Goal: Task Accomplishment & Management: Manage account settings

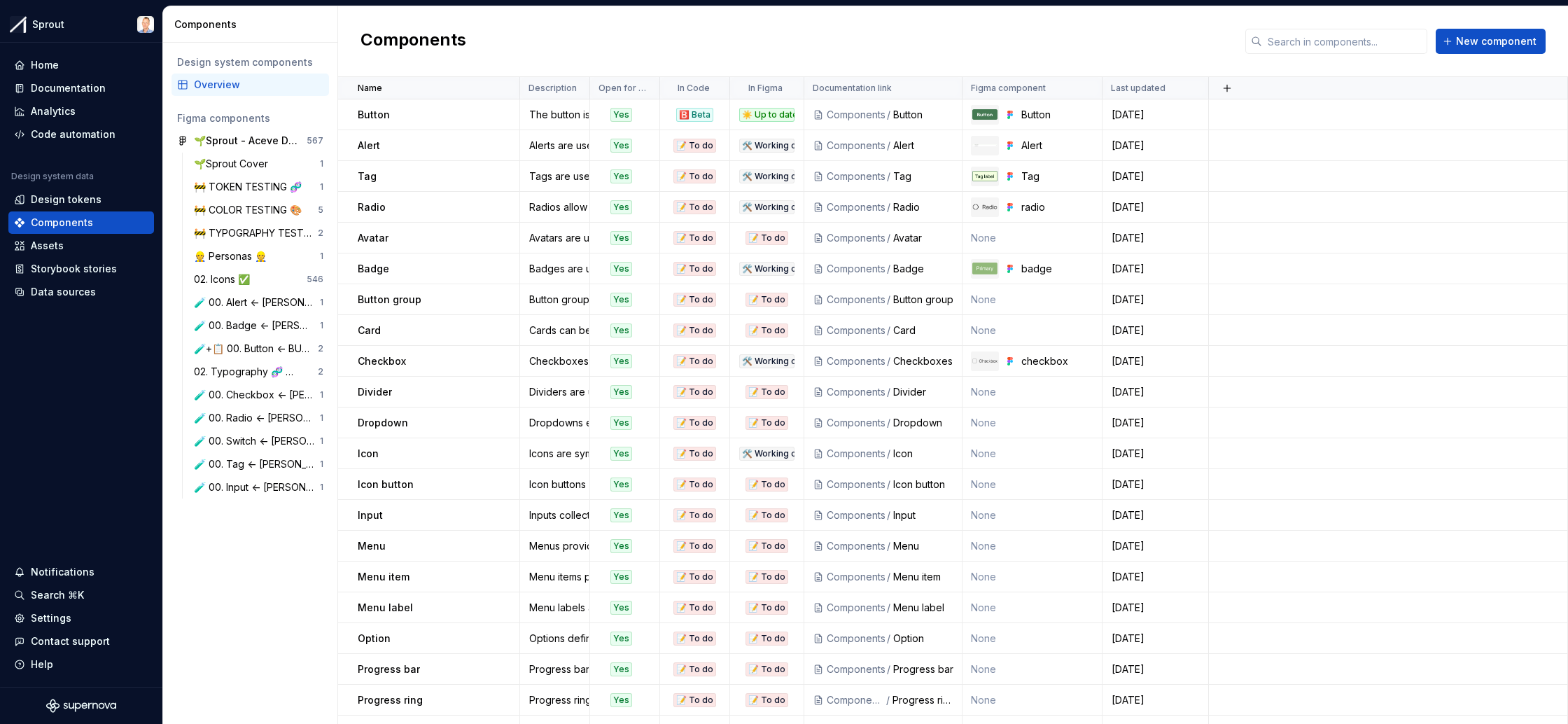
click at [812, 47] on div "Components New component" at bounding box center [953, 41] width 1230 height 70
click at [1040, 180] on div "Tag" at bounding box center [1057, 176] width 72 height 14
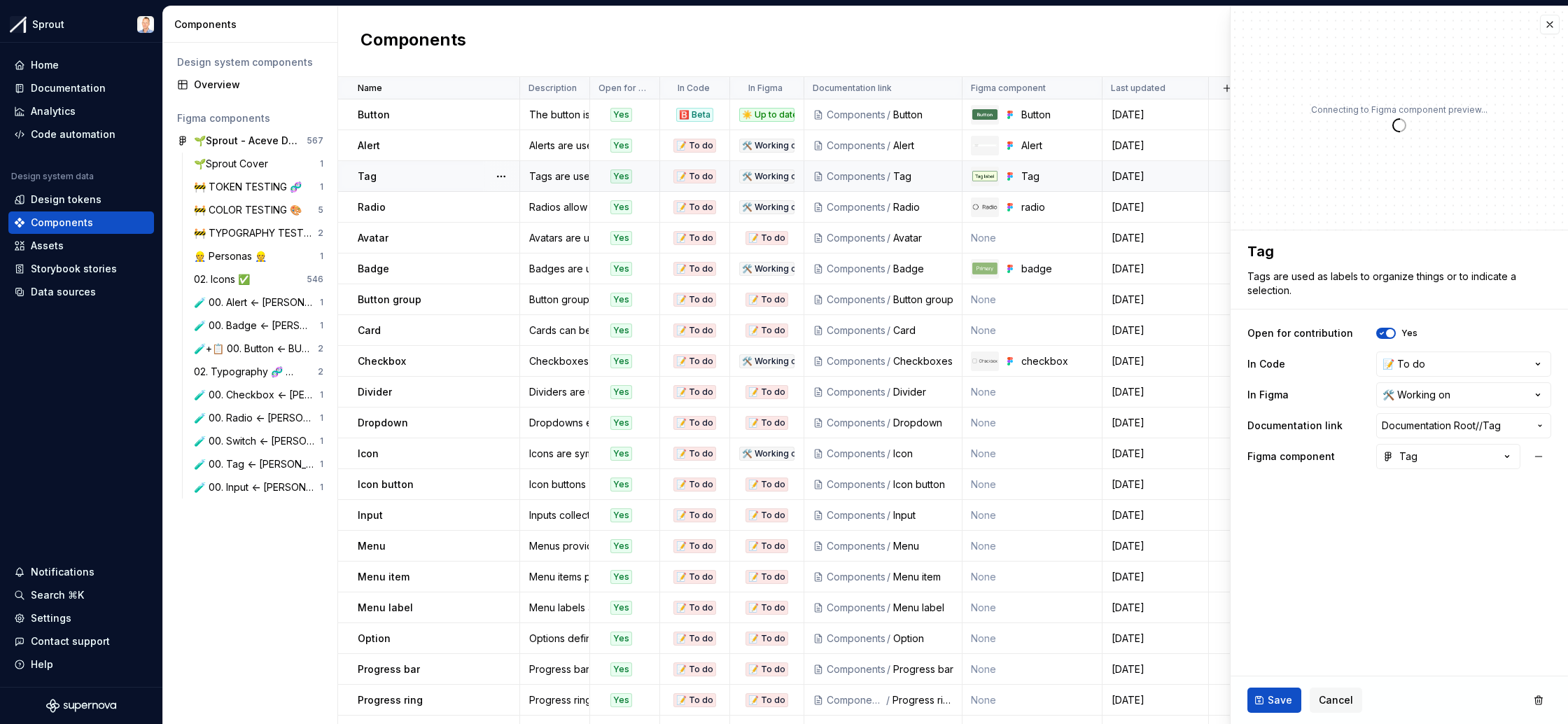
type textarea "*"
click at [1484, 389] on html "Sprout Home Documentation Analytics Code automation Design system data Design t…" at bounding box center [784, 362] width 1568 height 724
select select "**********"
click at [1276, 697] on span "Save" at bounding box center [1281, 700] width 25 height 14
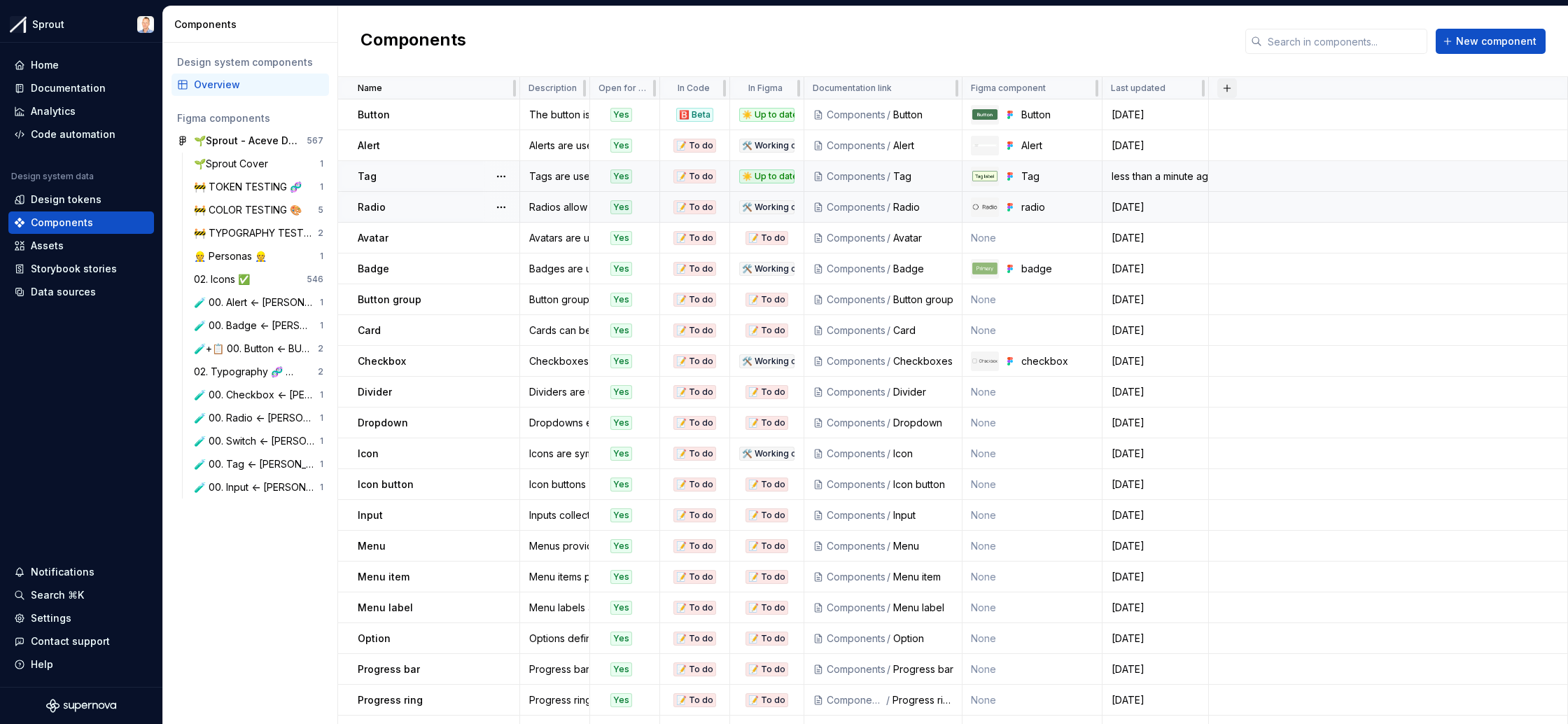
click at [1231, 89] on button "button" at bounding box center [1228, 89] width 20 height 20
click at [1188, 46] on div "Components New component" at bounding box center [953, 41] width 1230 height 70
click at [778, 178] on div "☀️ Up to date" at bounding box center [766, 176] width 55 height 14
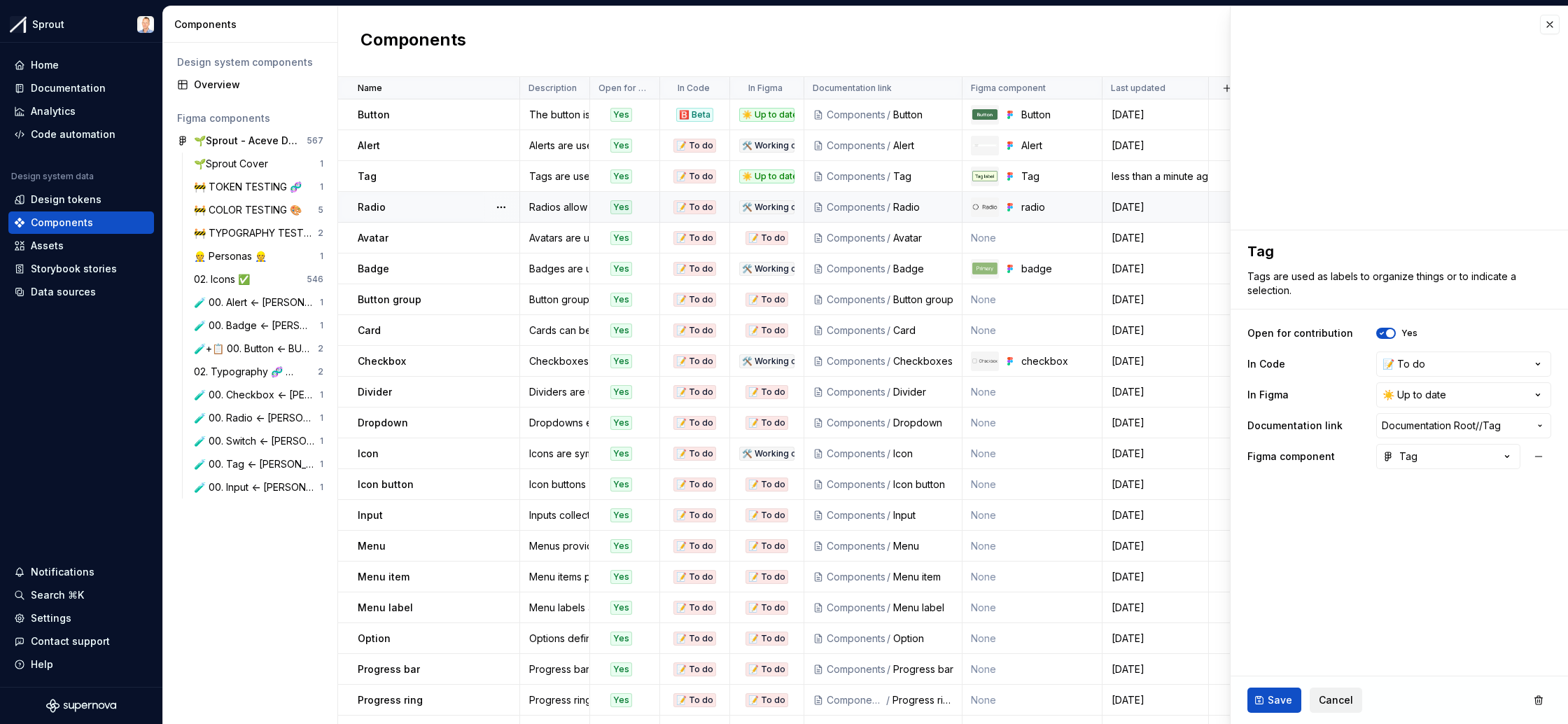
drag, startPoint x: 1336, startPoint y: 700, endPoint x: 1319, endPoint y: 700, distance: 17.0
click at [1336, 702] on span "Cancel" at bounding box center [1335, 700] width 34 height 14
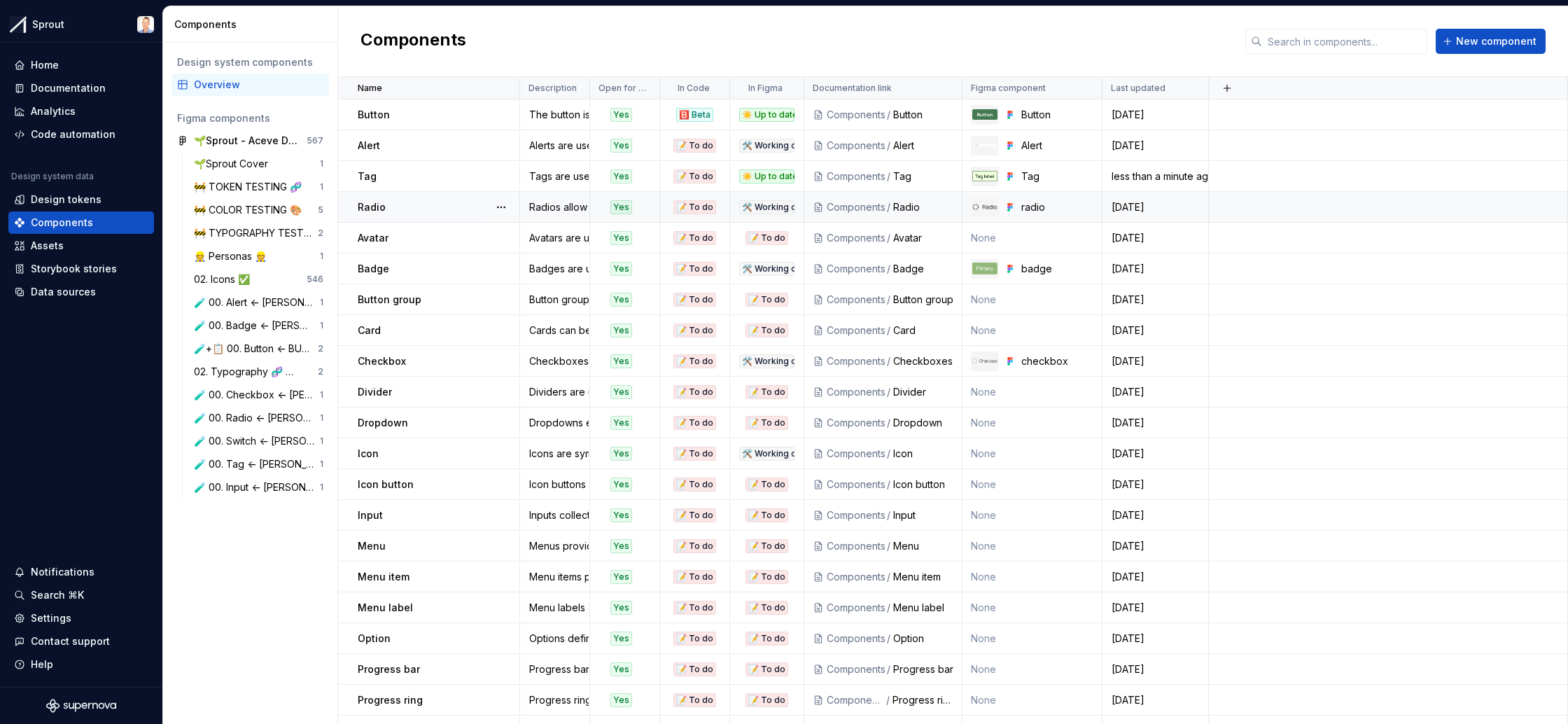
click at [765, 205] on div "🛠️ Working on" at bounding box center [766, 207] width 55 height 14
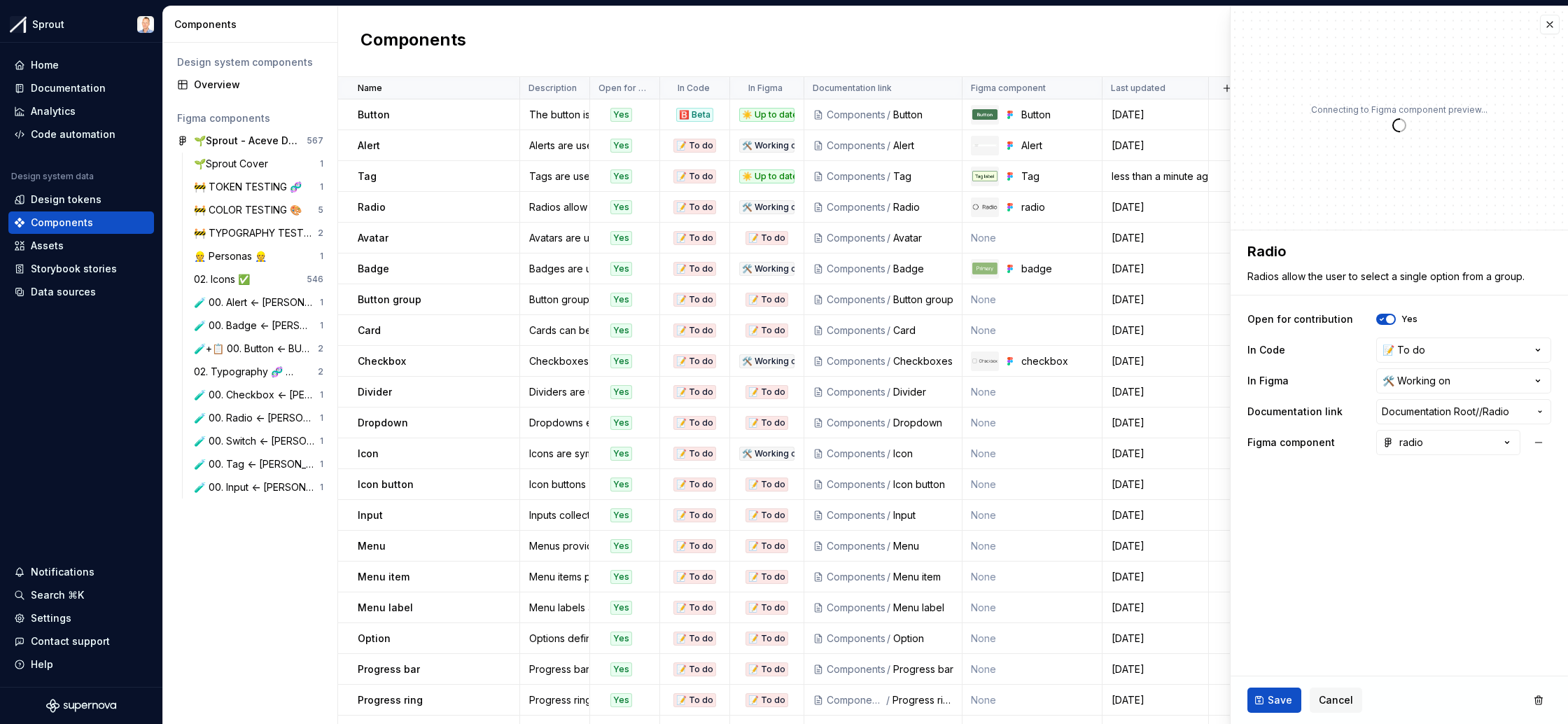
type textarea "*"
click at [1449, 348] on html "Sprout Home Documentation Analytics Code automation Design system data Design t…" at bounding box center [784, 362] width 1568 height 724
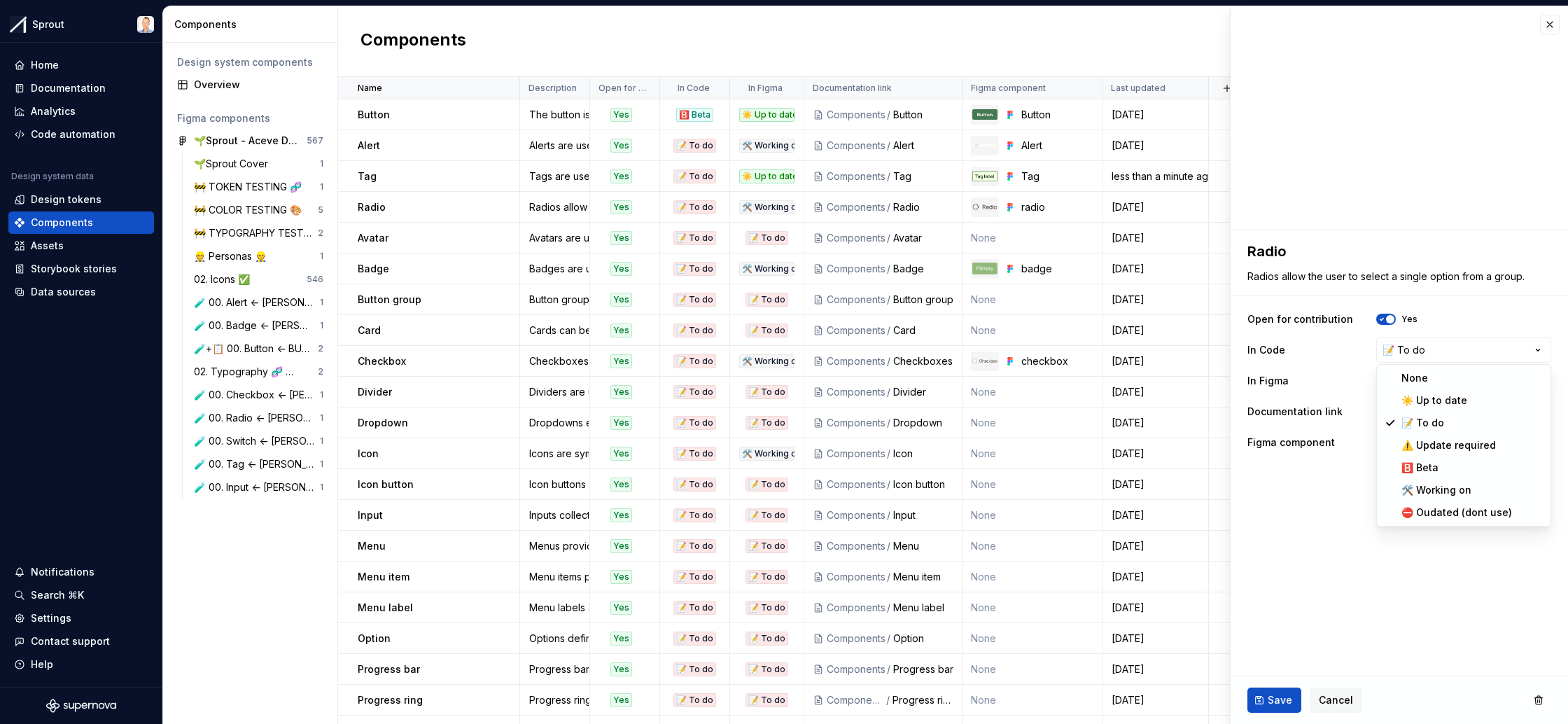
select select "**********"
type textarea "*"
click at [1459, 347] on html "Sprout Home Documentation Analytics Code automation Design system data Design t…" at bounding box center [784, 362] width 1568 height 724
select select "**********"
type textarea "*"
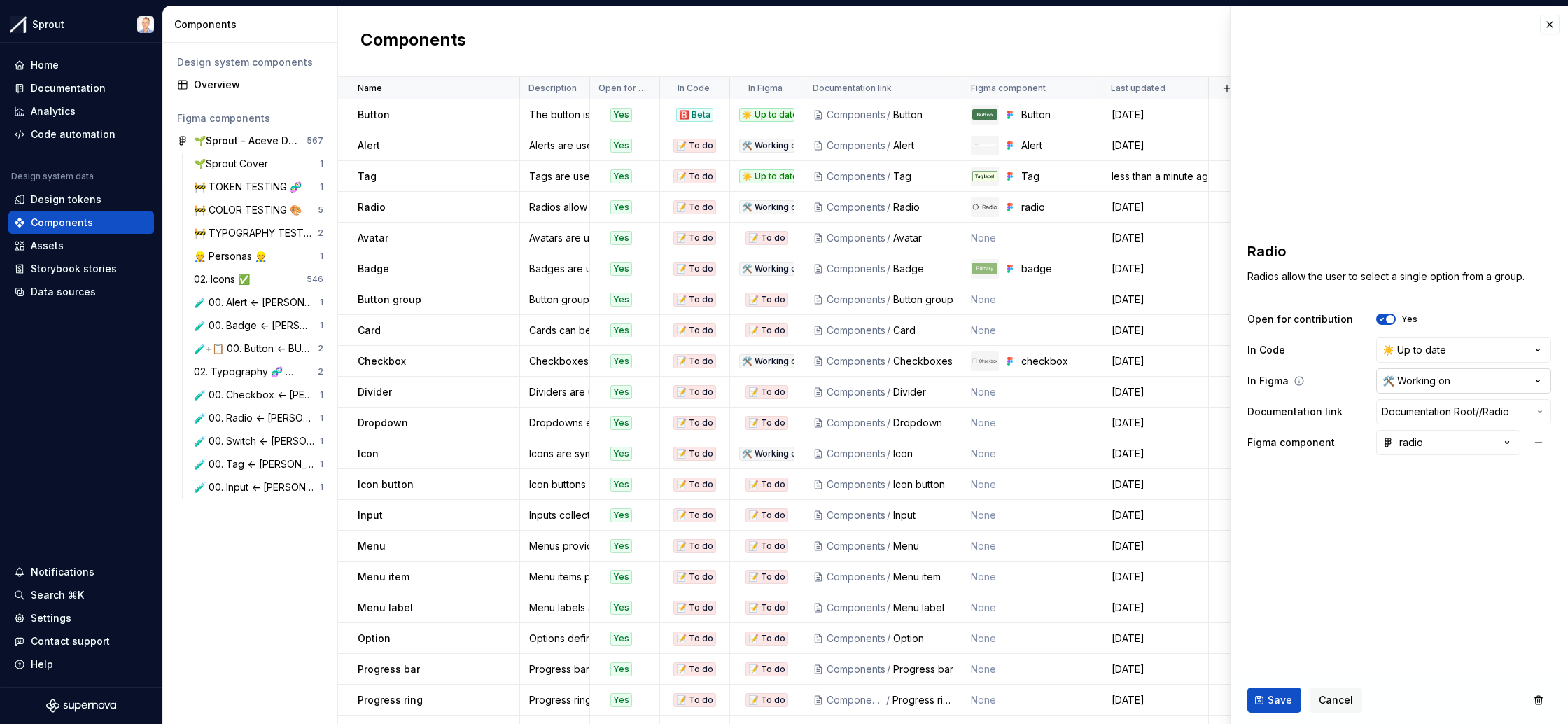
click at [1457, 378] on html "Sprout Home Documentation Analytics Code automation Design system data Design t…" at bounding box center [784, 362] width 1568 height 724
click at [1452, 337] on html "Sprout Home Documentation Analytics Code automation Design system data Design t…" at bounding box center [784, 362] width 1568 height 724
select select
type textarea "*"
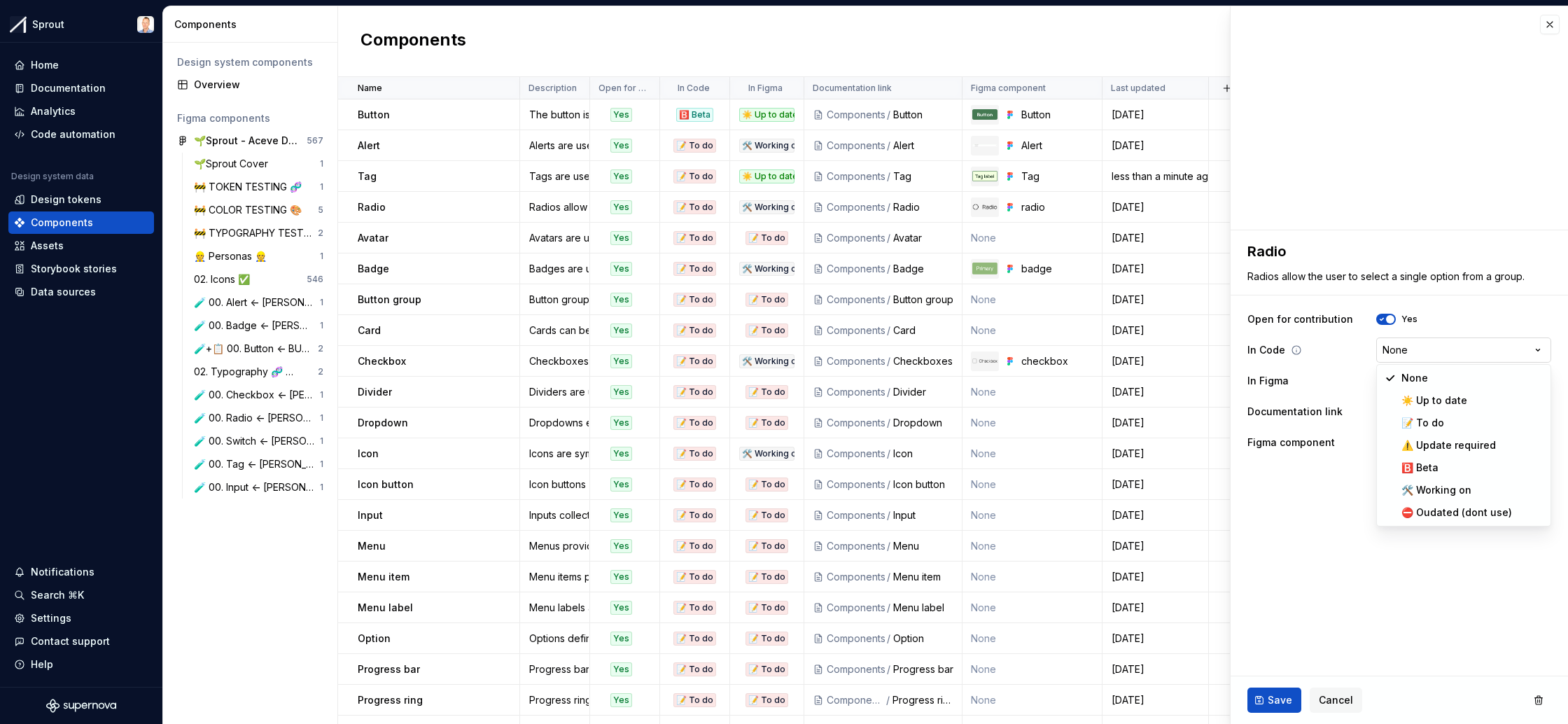
click at [1451, 351] on html "Sprout Home Documentation Analytics Code automation Design system data Design t…" at bounding box center [784, 362] width 1568 height 724
select select "**********"
type textarea "*"
click at [1445, 376] on html "Sprout Home Documentation Analytics Code automation Design system data Design t…" at bounding box center [784, 362] width 1568 height 724
select select "**********"
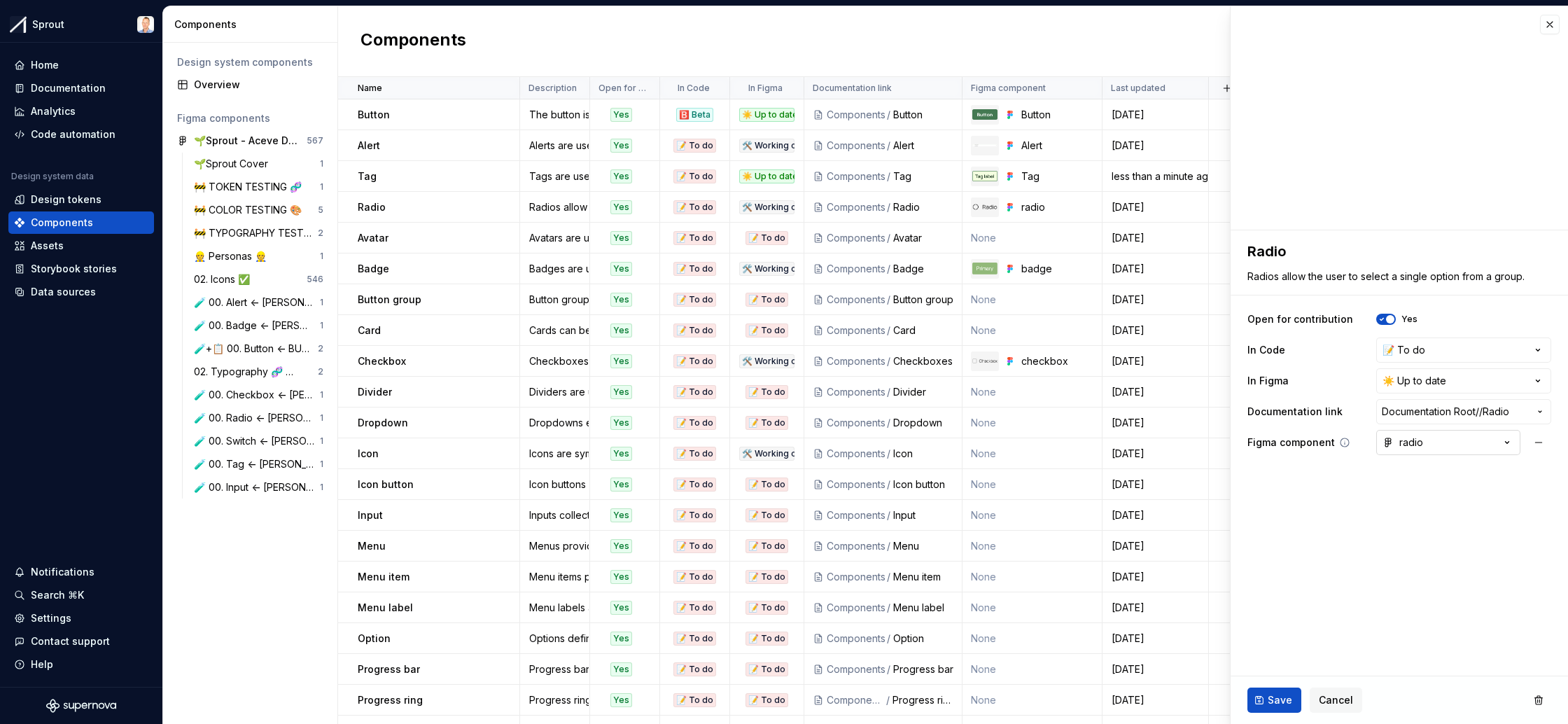
click at [1508, 441] on icon "button" at bounding box center [1507, 442] width 14 height 14
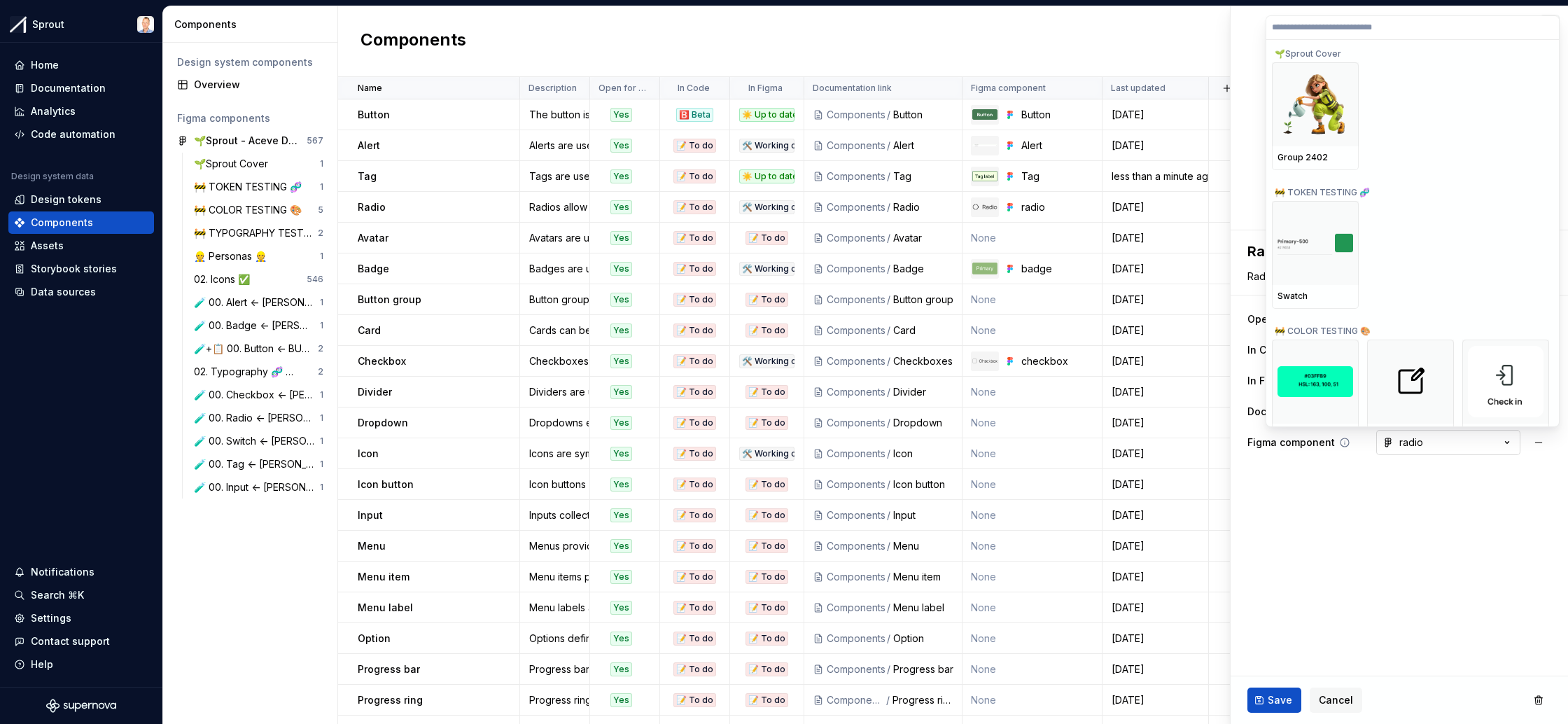
click at [1508, 441] on html "Sprout Home Documentation Analytics Code automation Design system data Design t…" at bounding box center [784, 362] width 1568 height 724
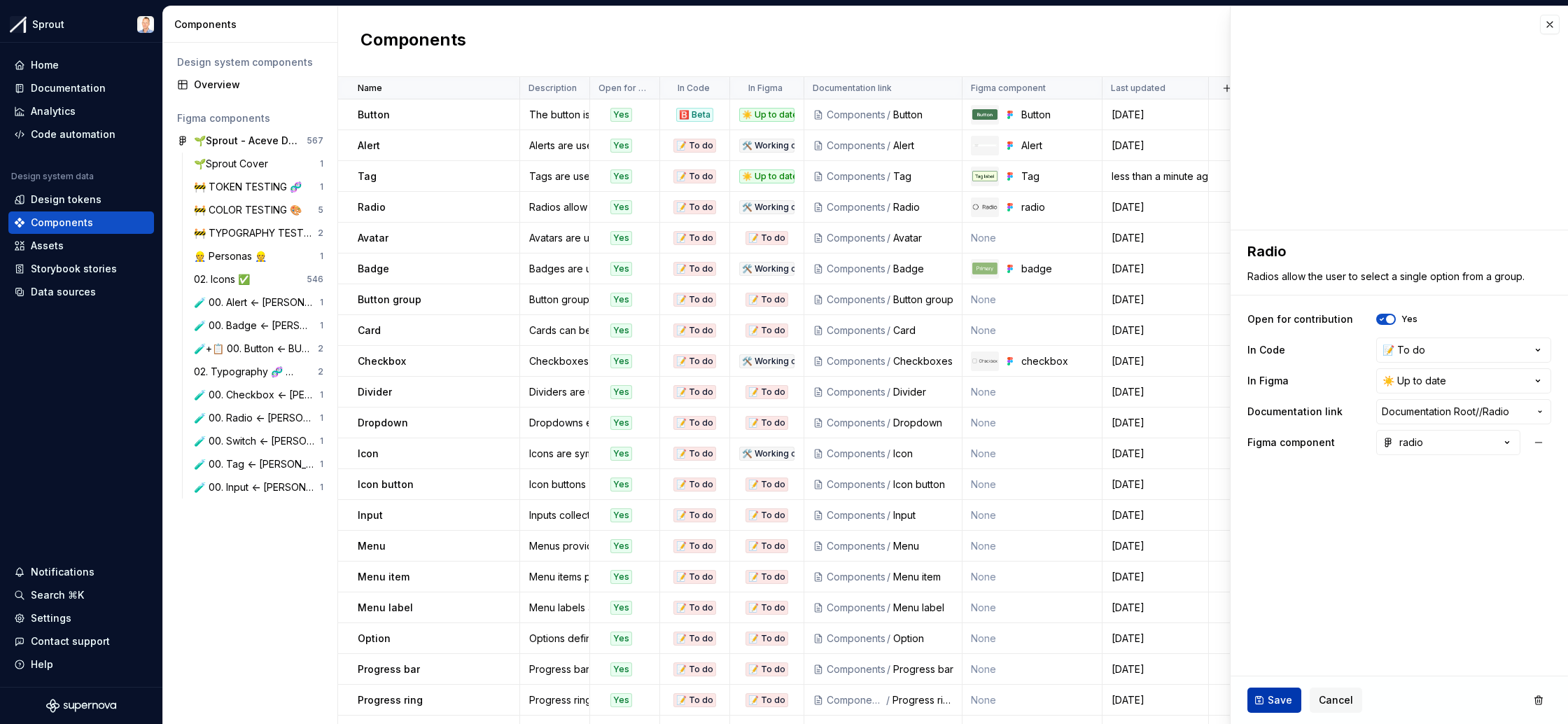
click at [1271, 697] on span "Save" at bounding box center [1281, 700] width 25 height 14
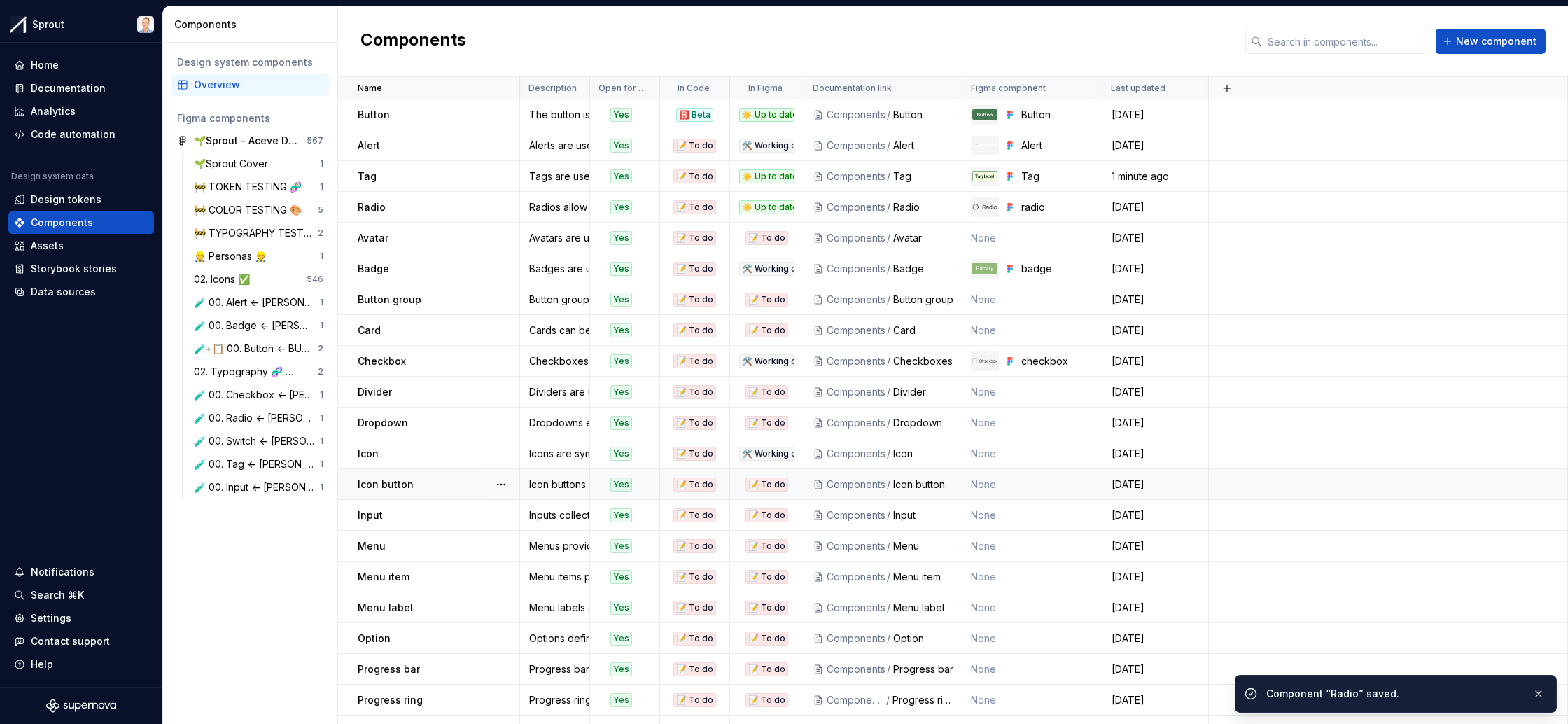
scroll to position [1, 0]
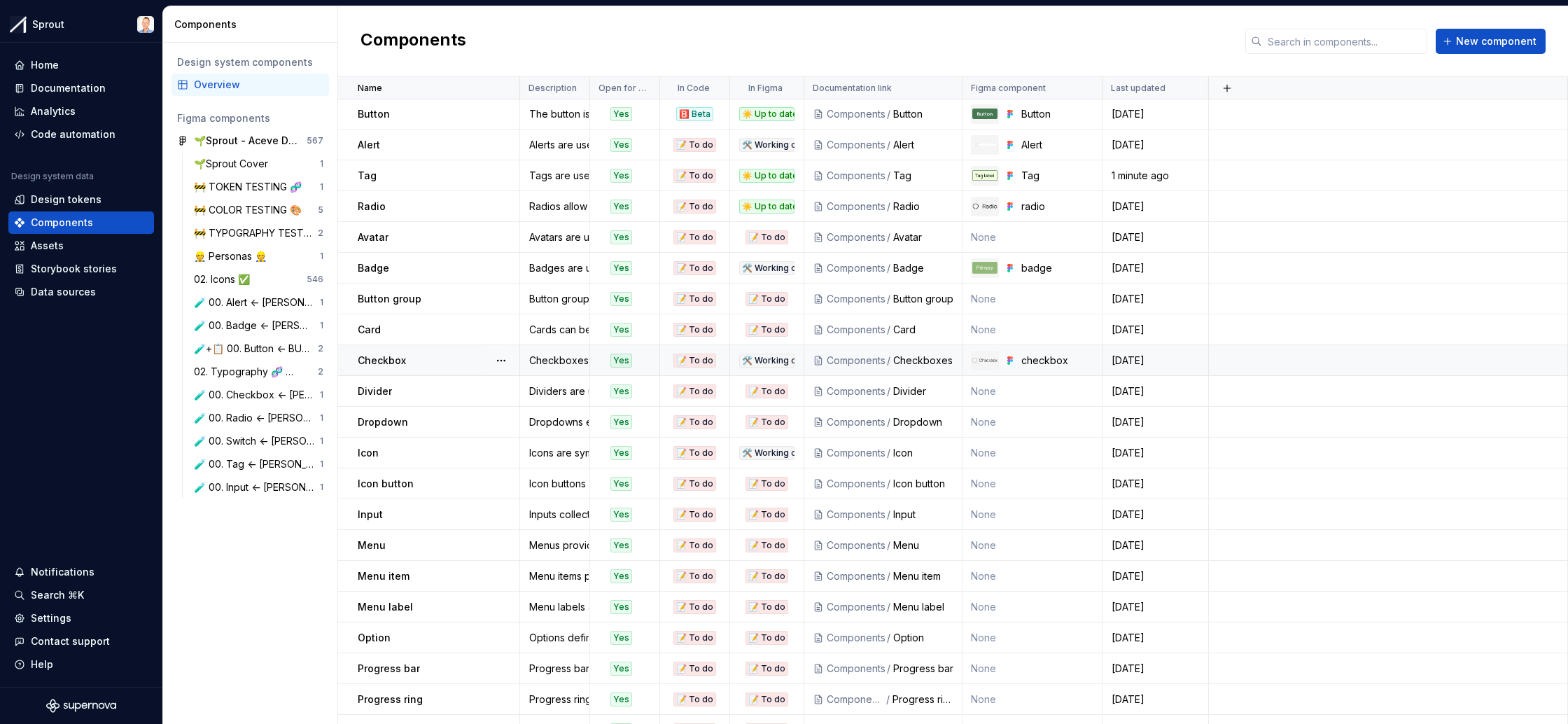
click at [838, 359] on div "Components" at bounding box center [856, 360] width 59 height 14
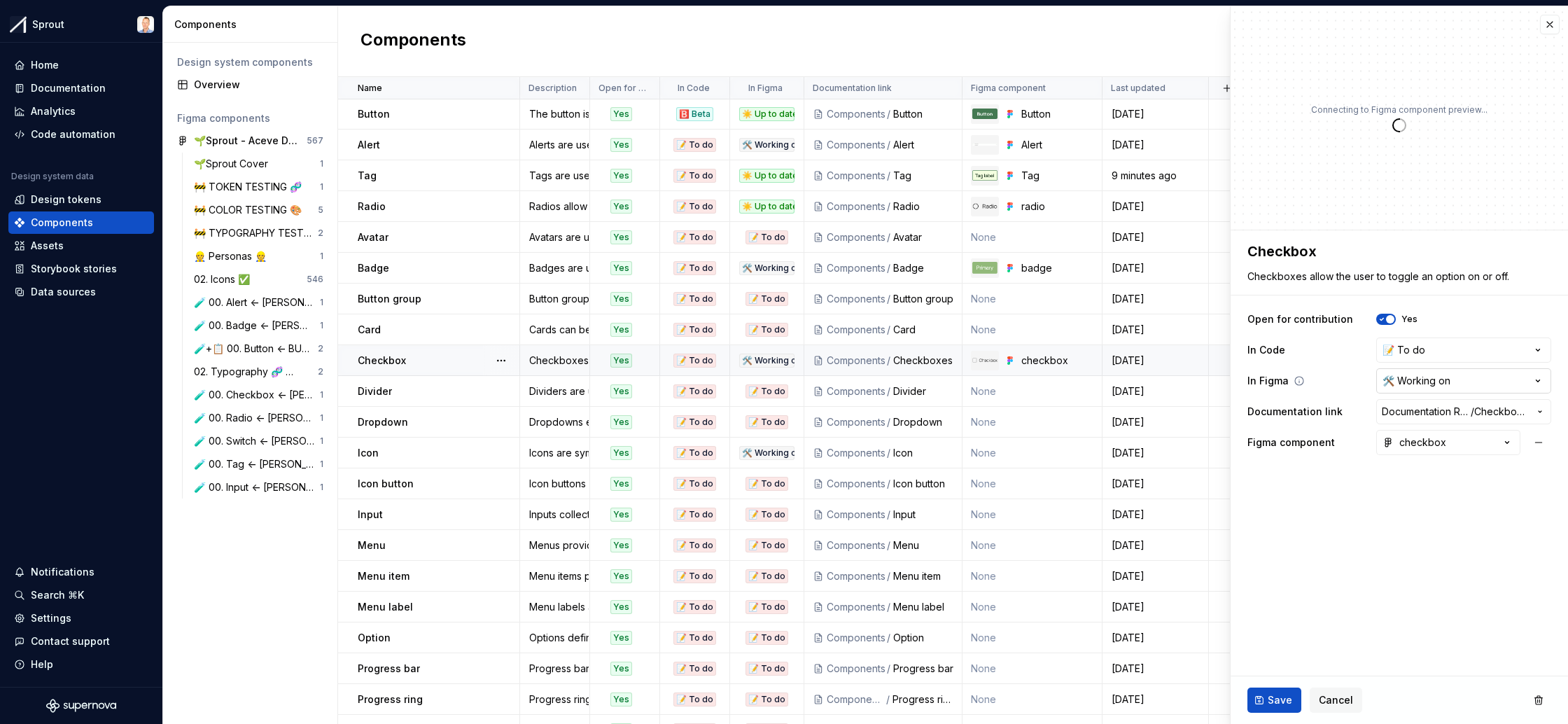
type textarea "*"
click at [1464, 378] on html "Sprout Home Documentation Analytics Code automation Design system data Design t…" at bounding box center [784, 362] width 1568 height 724
select select "**********"
click at [1276, 698] on span "Save" at bounding box center [1281, 700] width 25 height 14
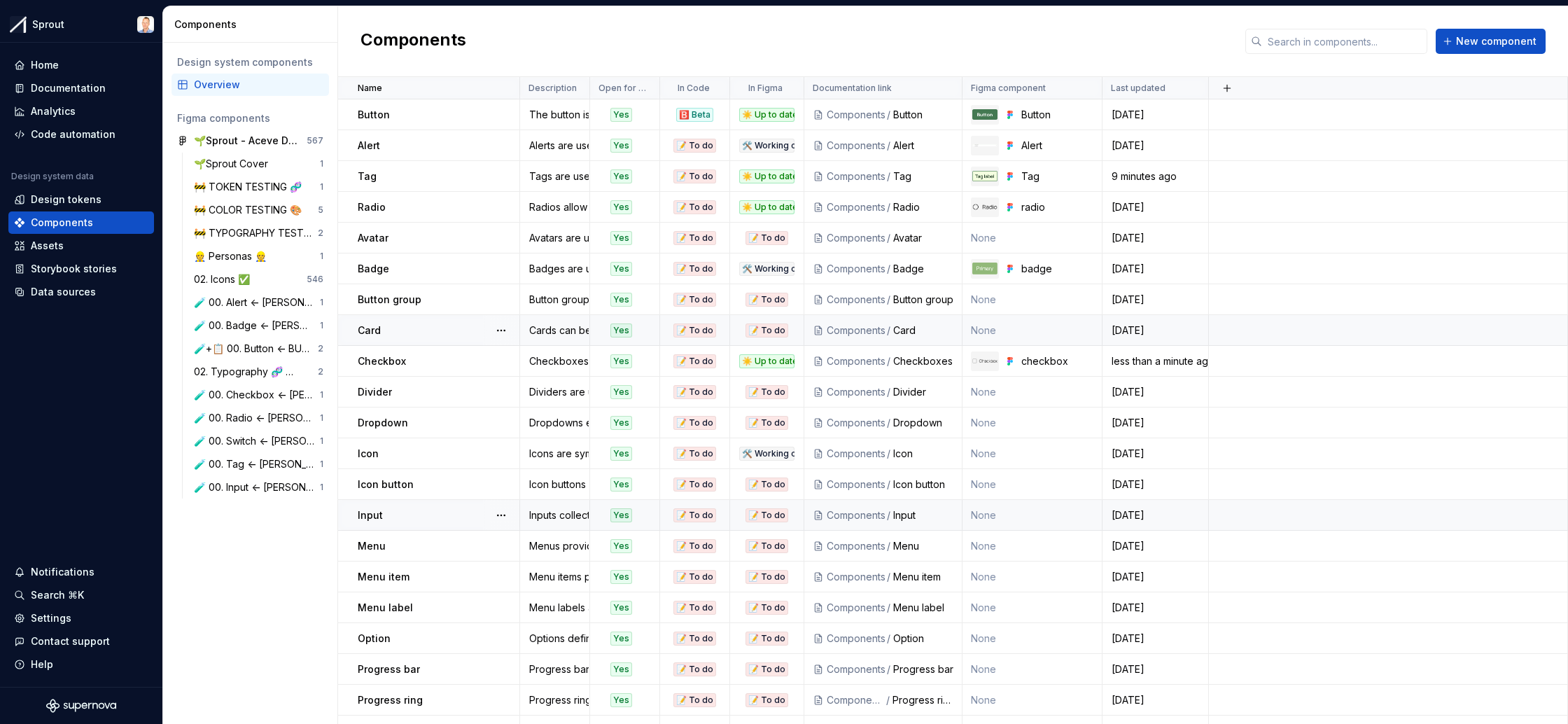
click at [847, 509] on div "Components" at bounding box center [856, 515] width 59 height 14
type textarea "*"
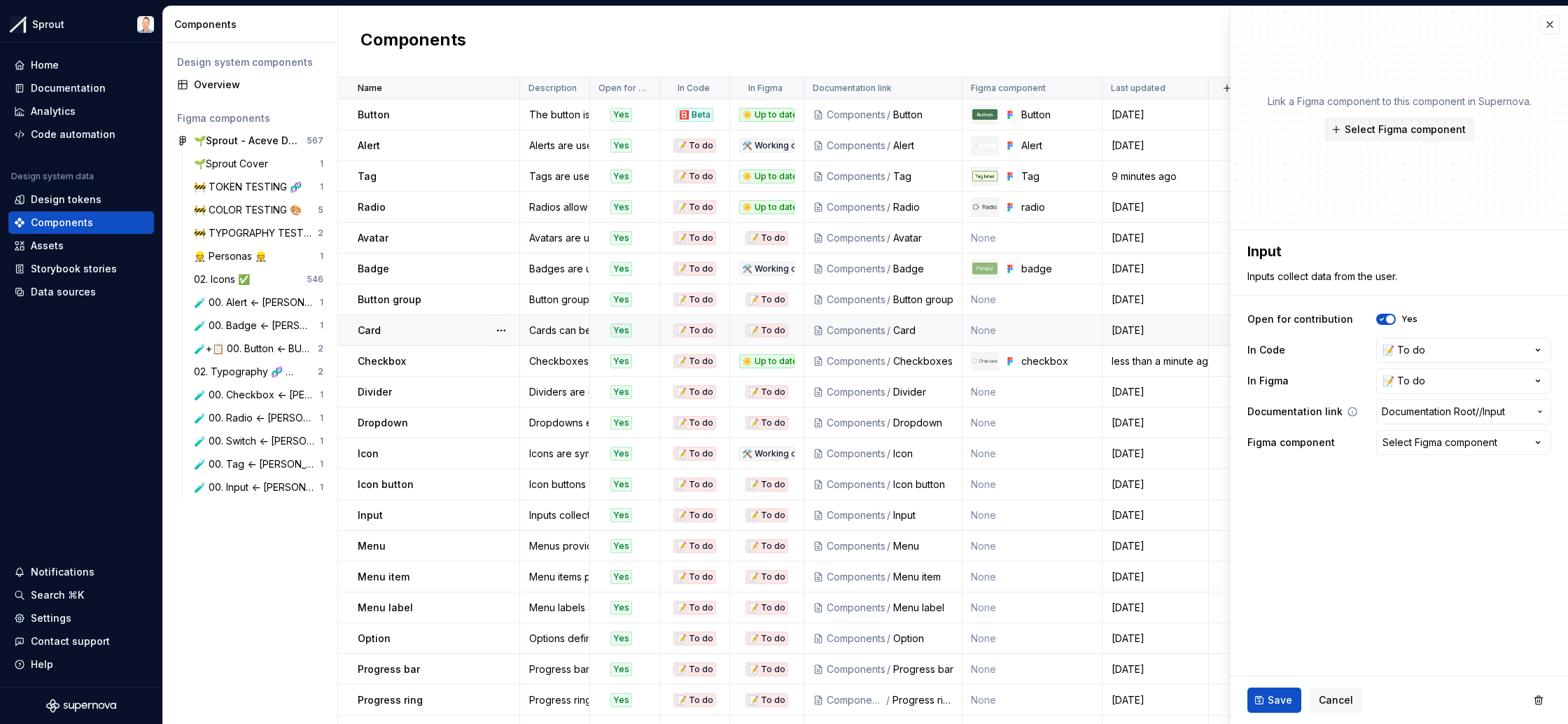
click at [1543, 408] on icon "button" at bounding box center [1541, 412] width 12 height 12
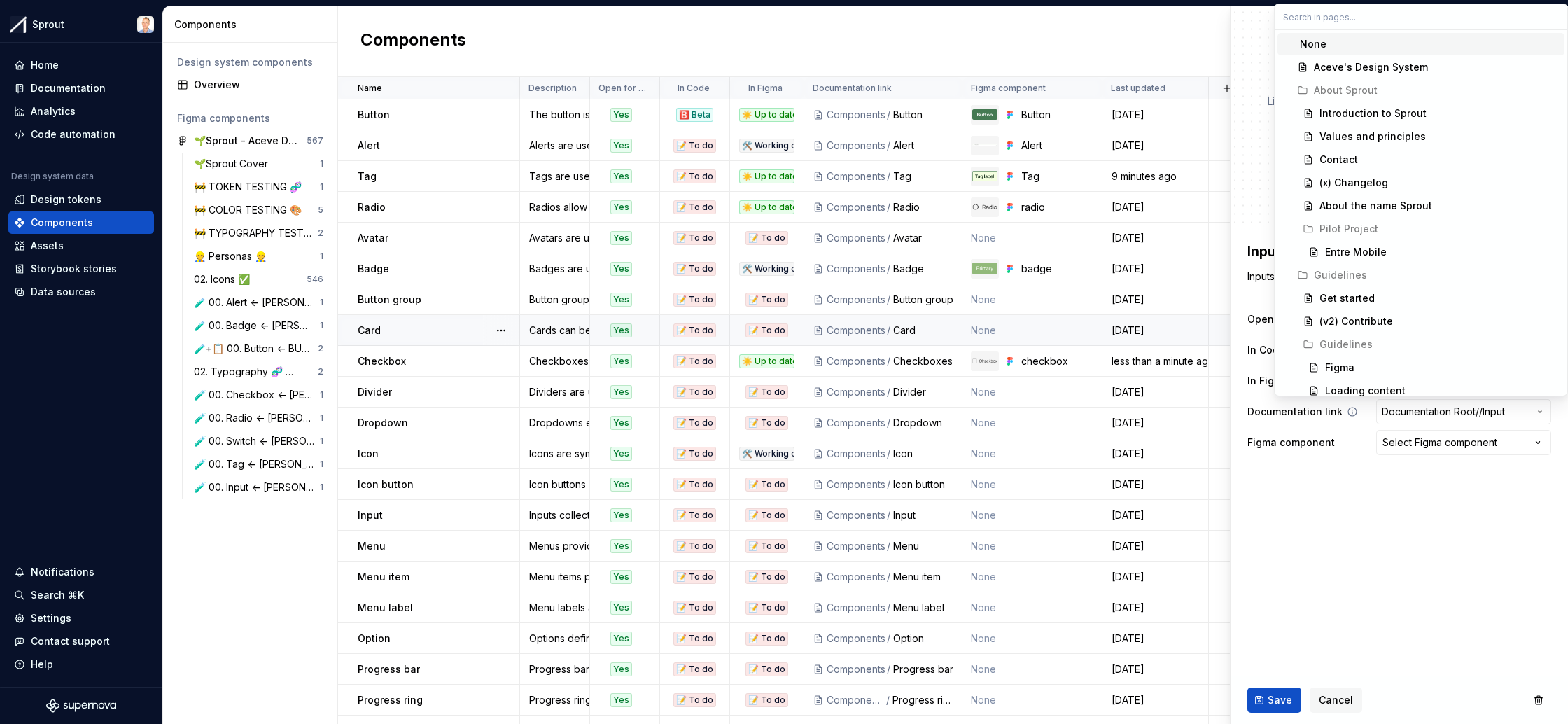
click at [1543, 408] on html "Sprout Home Documentation Analytics Code automation Design system data Design t…" at bounding box center [784, 362] width 1568 height 724
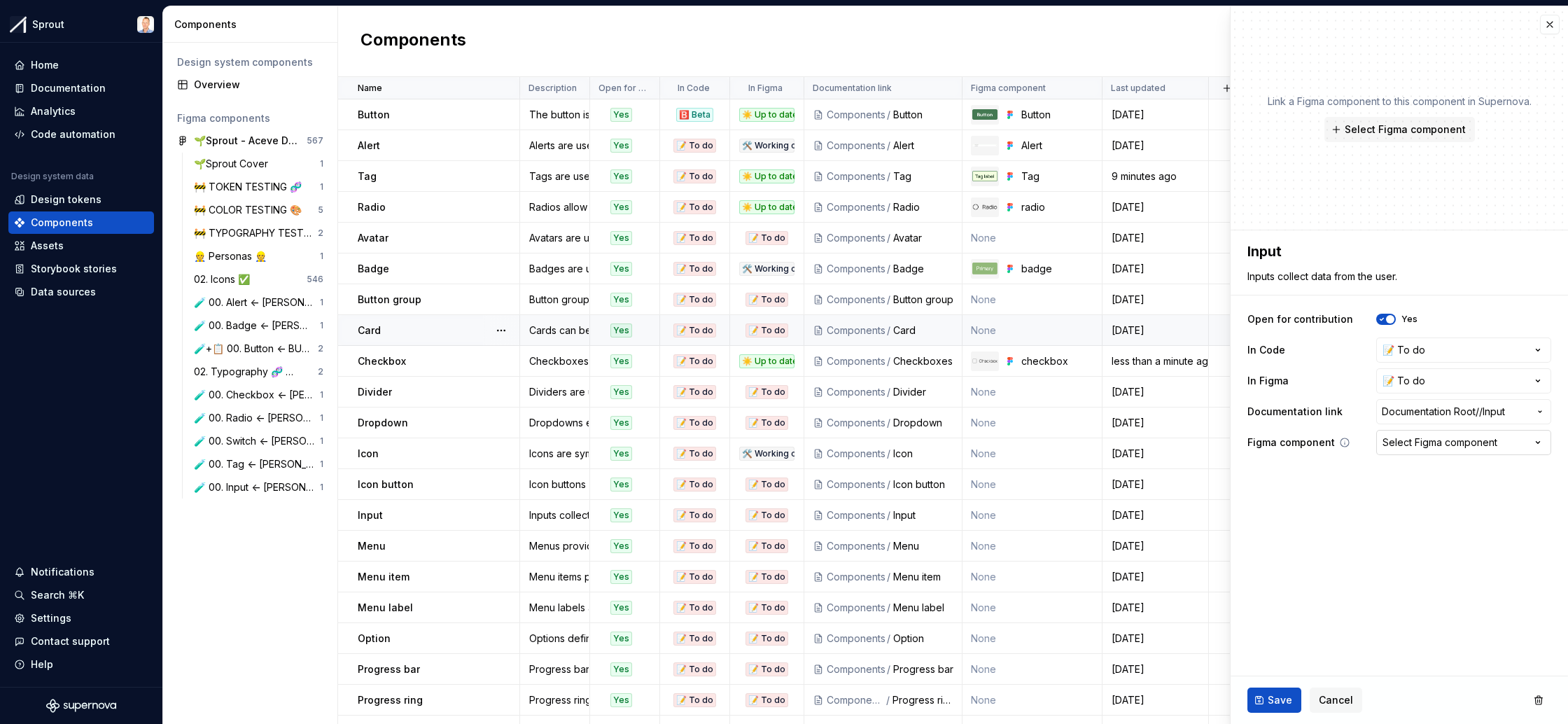
click at [1534, 446] on icon "button" at bounding box center [1537, 442] width 14 height 14
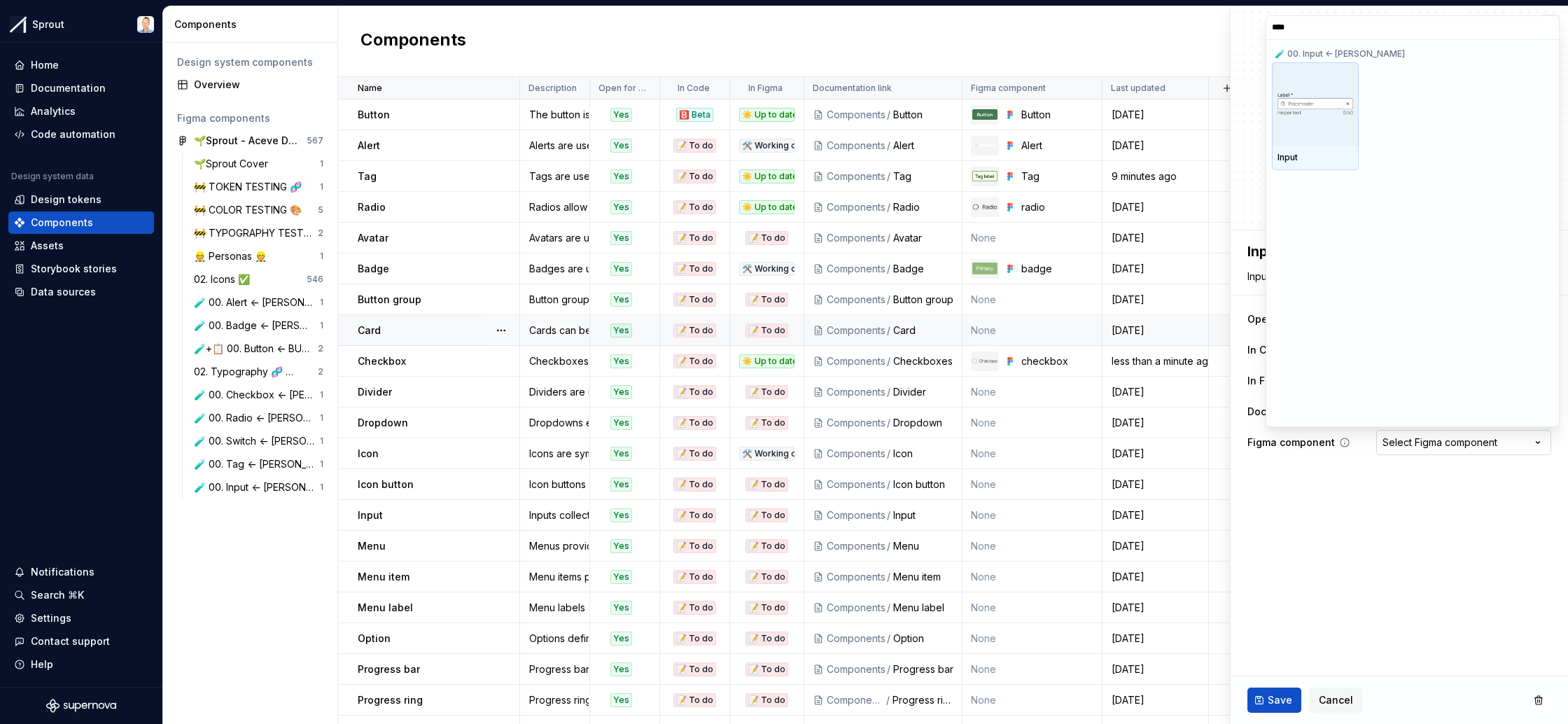
type input "*****"
click at [1314, 129] on div at bounding box center [1315, 104] width 87 height 84
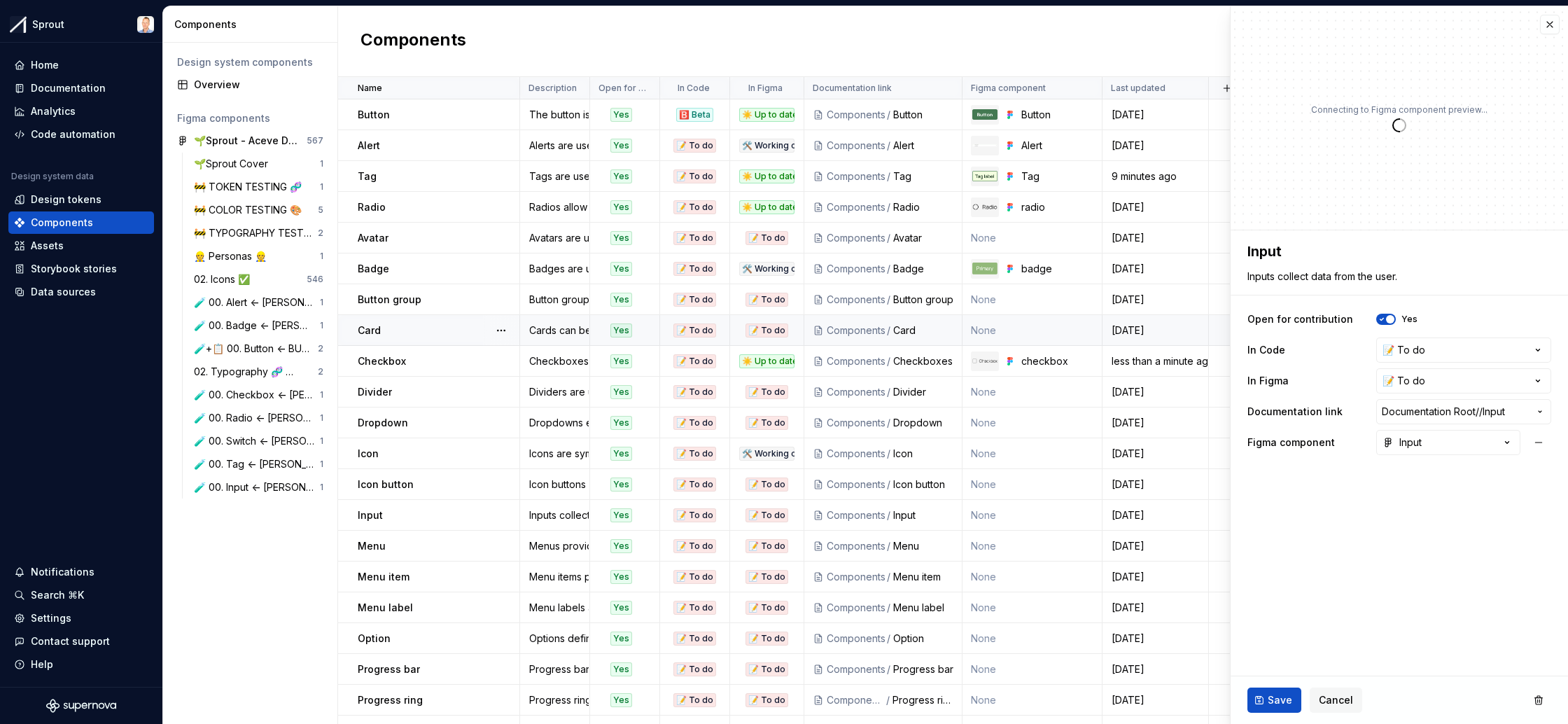
type textarea "*"
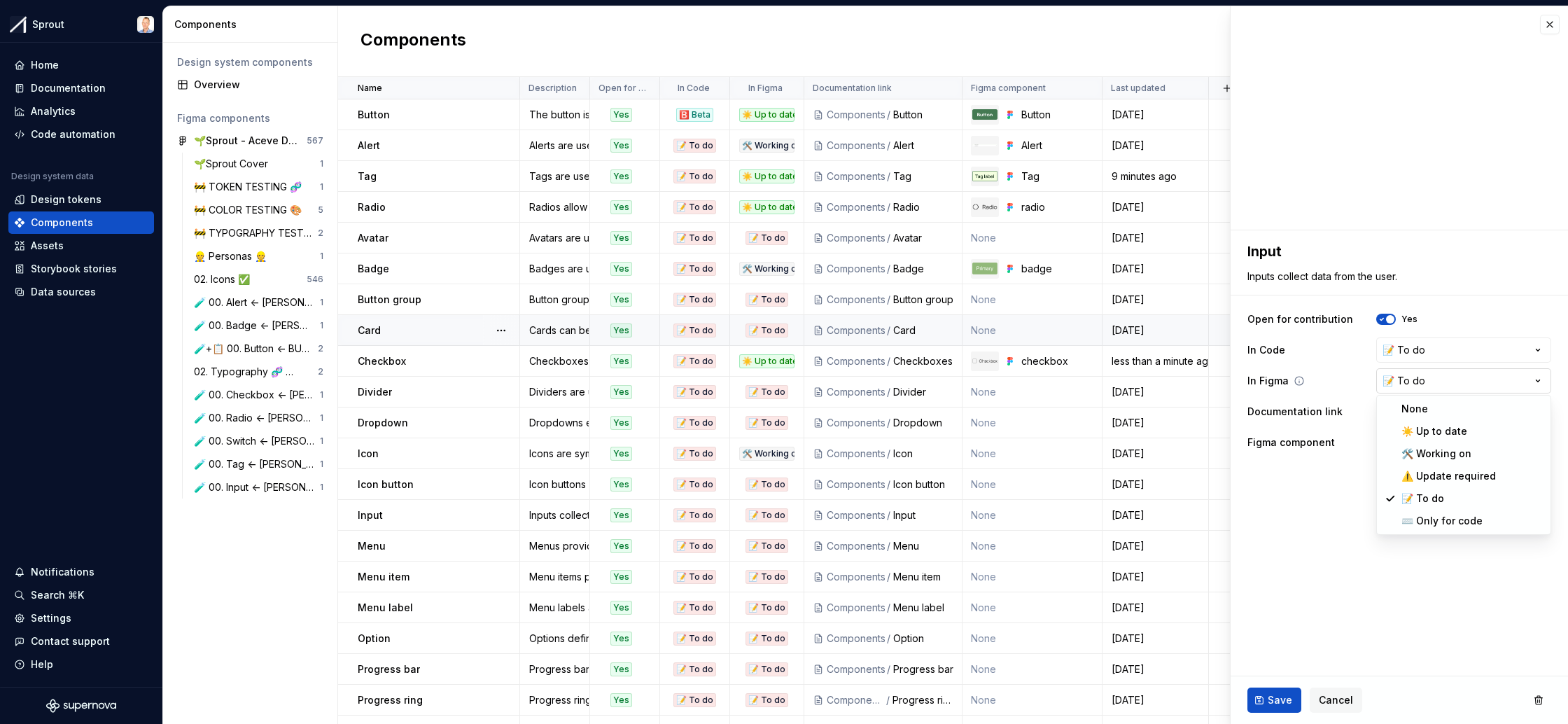
click at [1504, 375] on html "Sprout Home Documentation Analytics Code automation Design system data Design t…" at bounding box center [784, 362] width 1568 height 724
select select "**********"
click at [1522, 412] on span "Documentation Root / / Input" at bounding box center [1455, 411] width 147 height 14
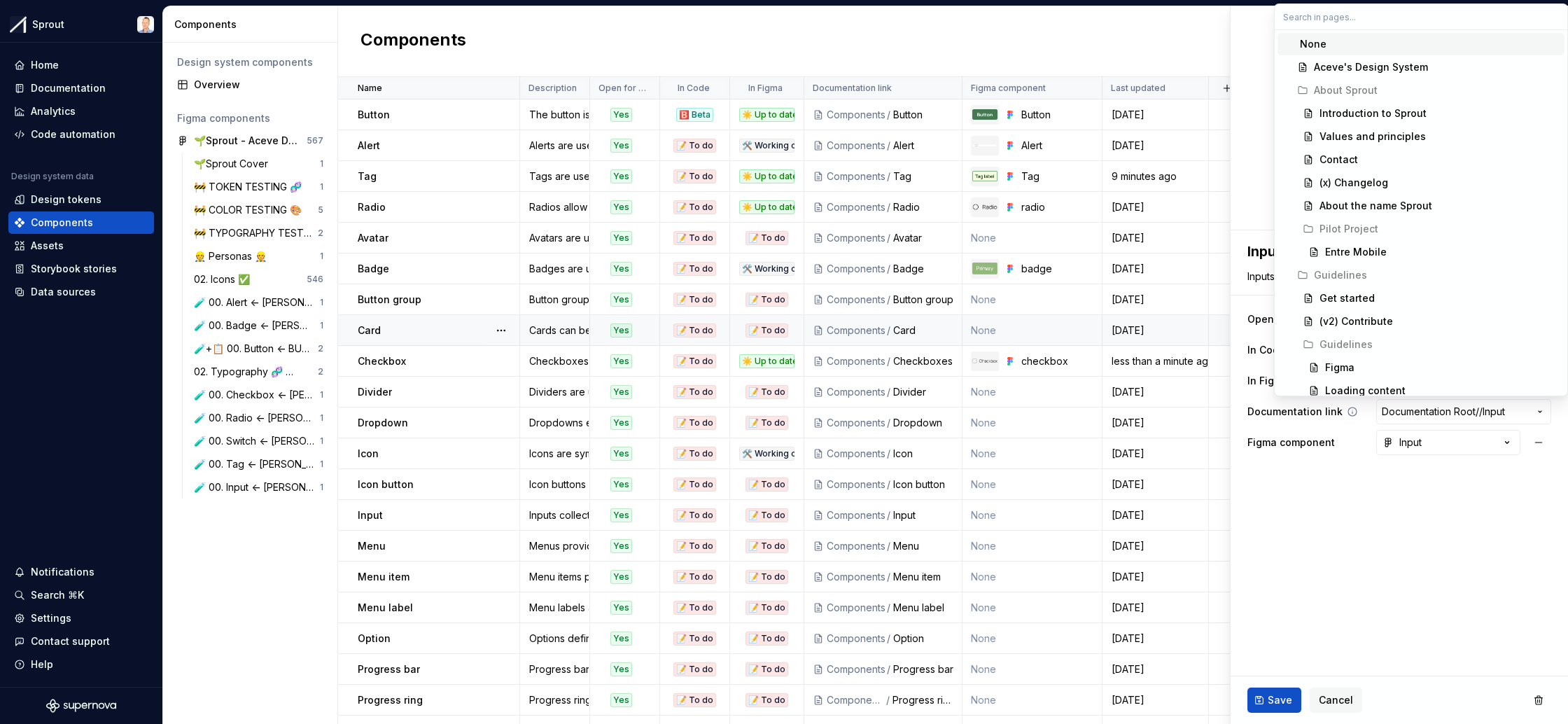
click at [1522, 412] on html "Sprout Home Documentation Analytics Code automation Design system data Design t…" at bounding box center [784, 362] width 1568 height 724
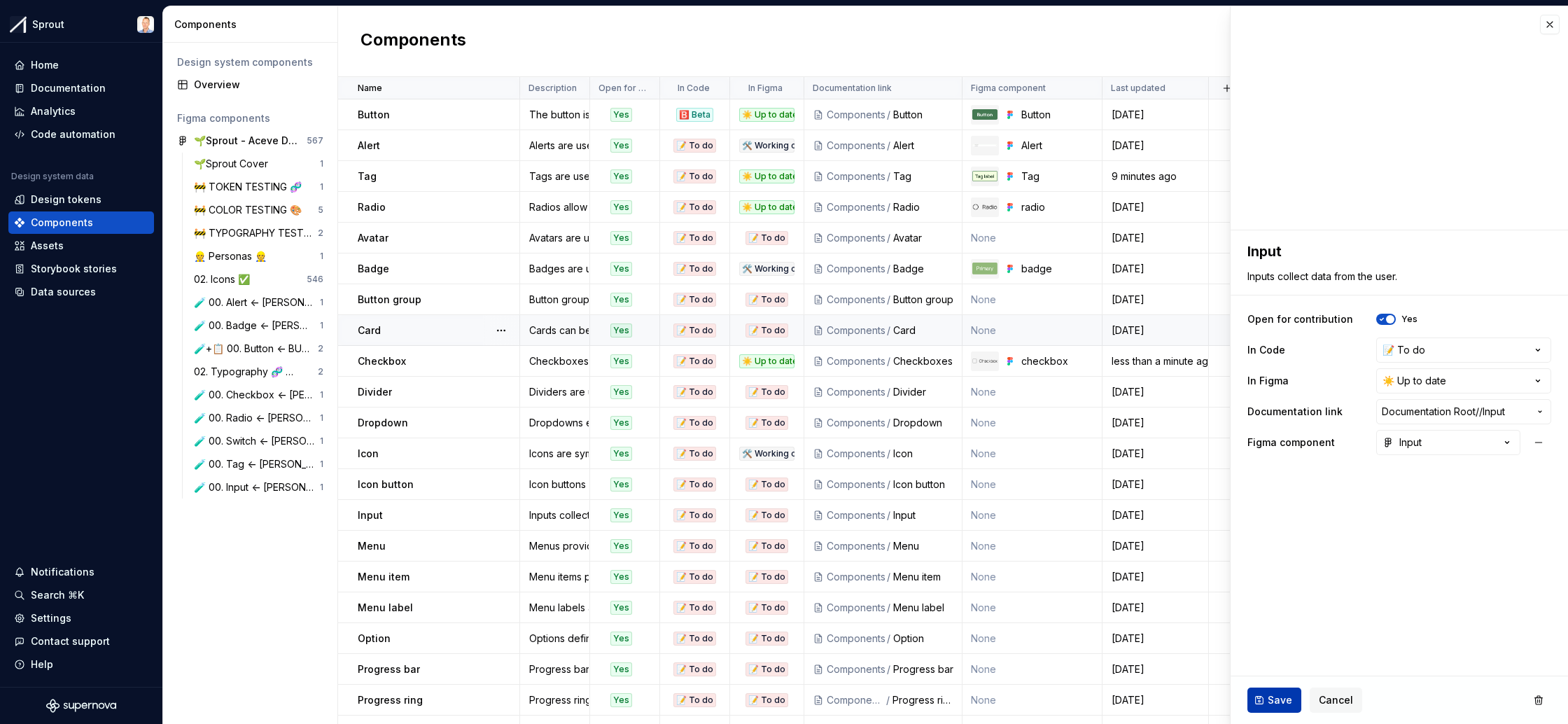
click at [1271, 697] on span "Save" at bounding box center [1281, 700] width 25 height 14
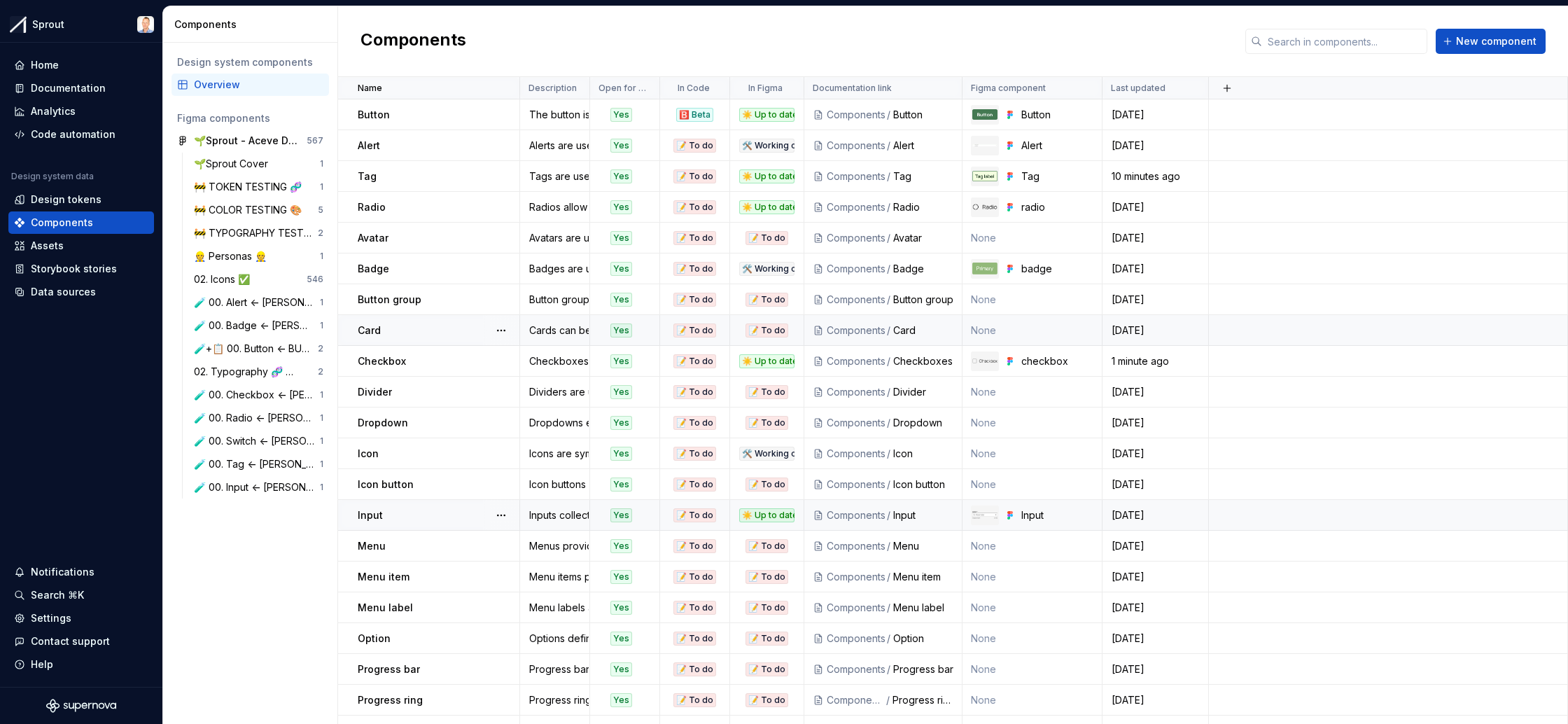
click at [887, 514] on div "/" at bounding box center [889, 515] width 7 height 14
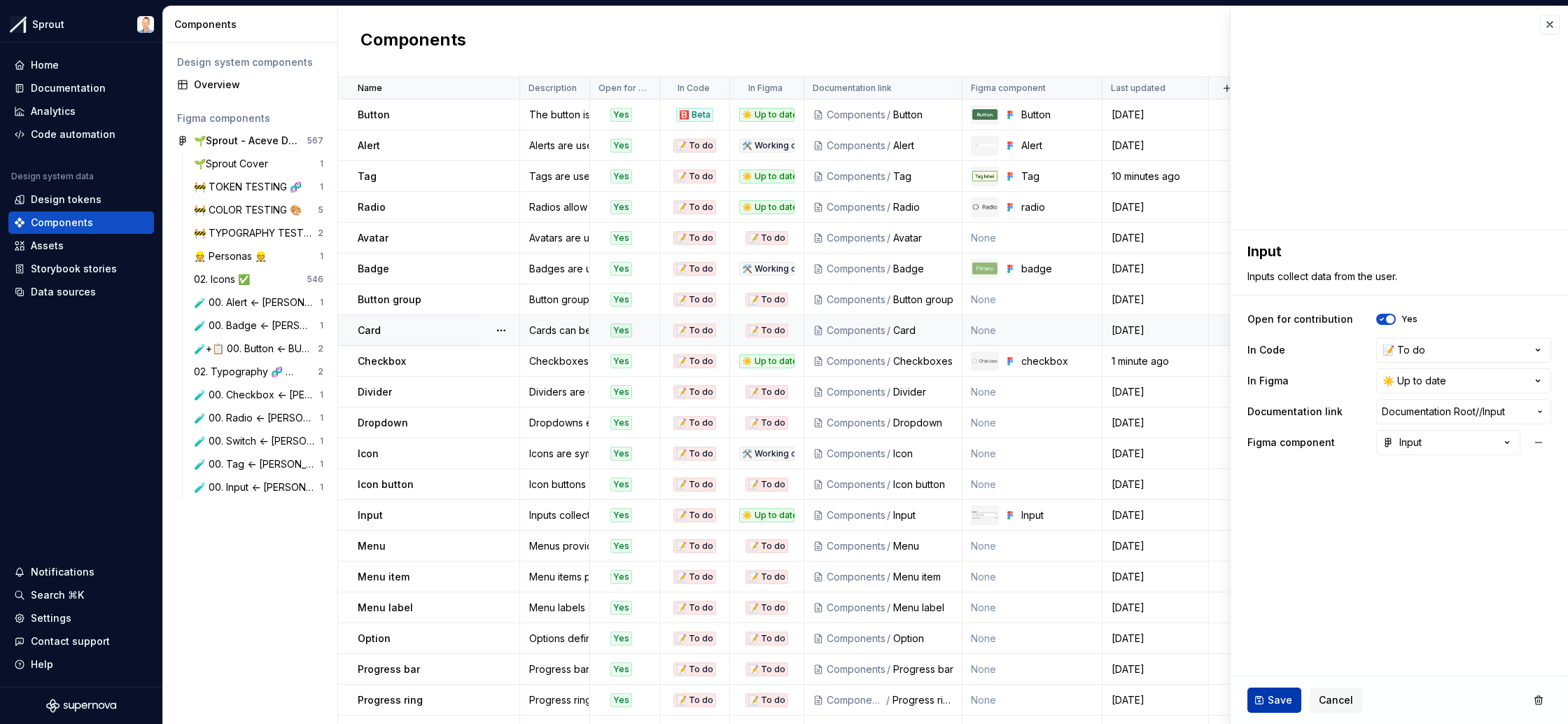
click at [1275, 701] on span "Save" at bounding box center [1281, 700] width 25 height 14
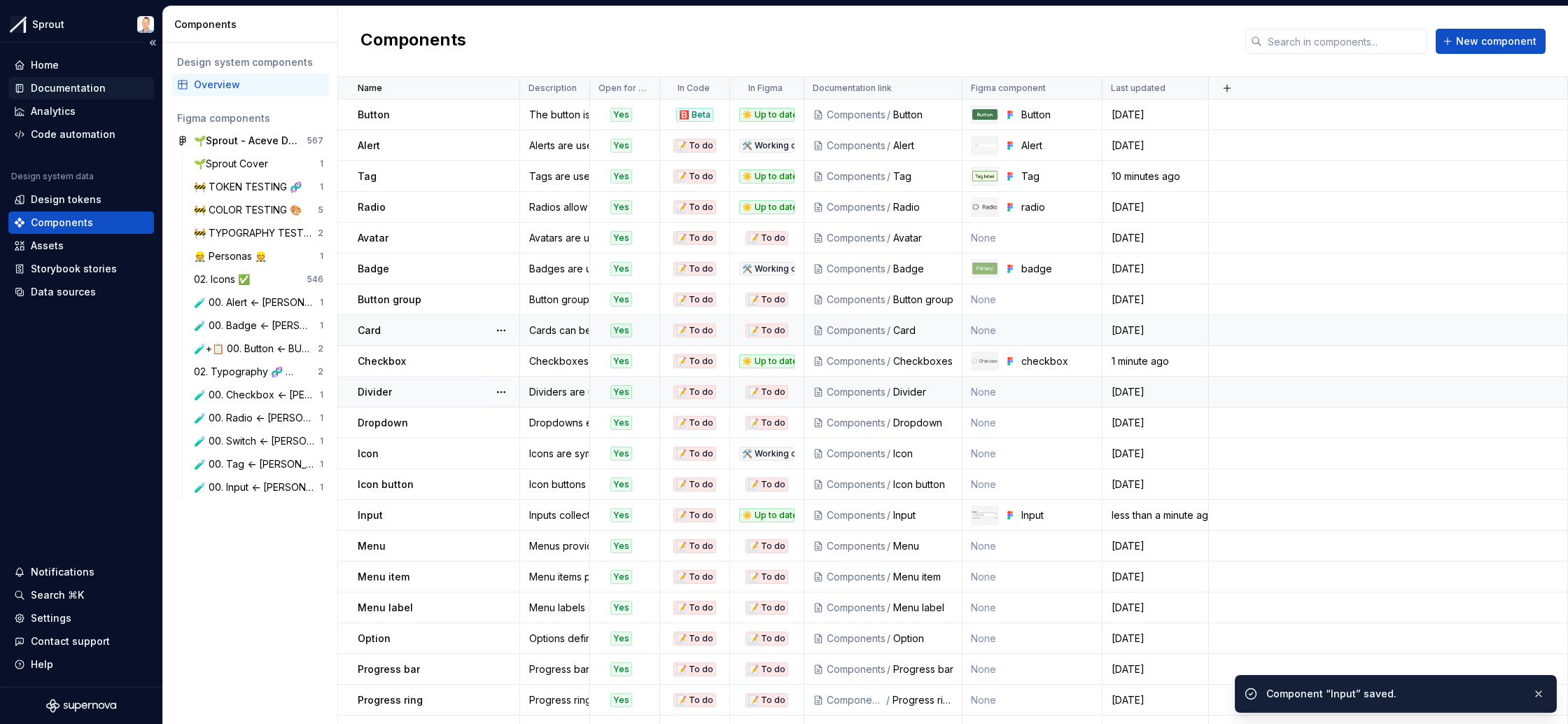
click at [87, 84] on div "Documentation" at bounding box center [68, 88] width 75 height 14
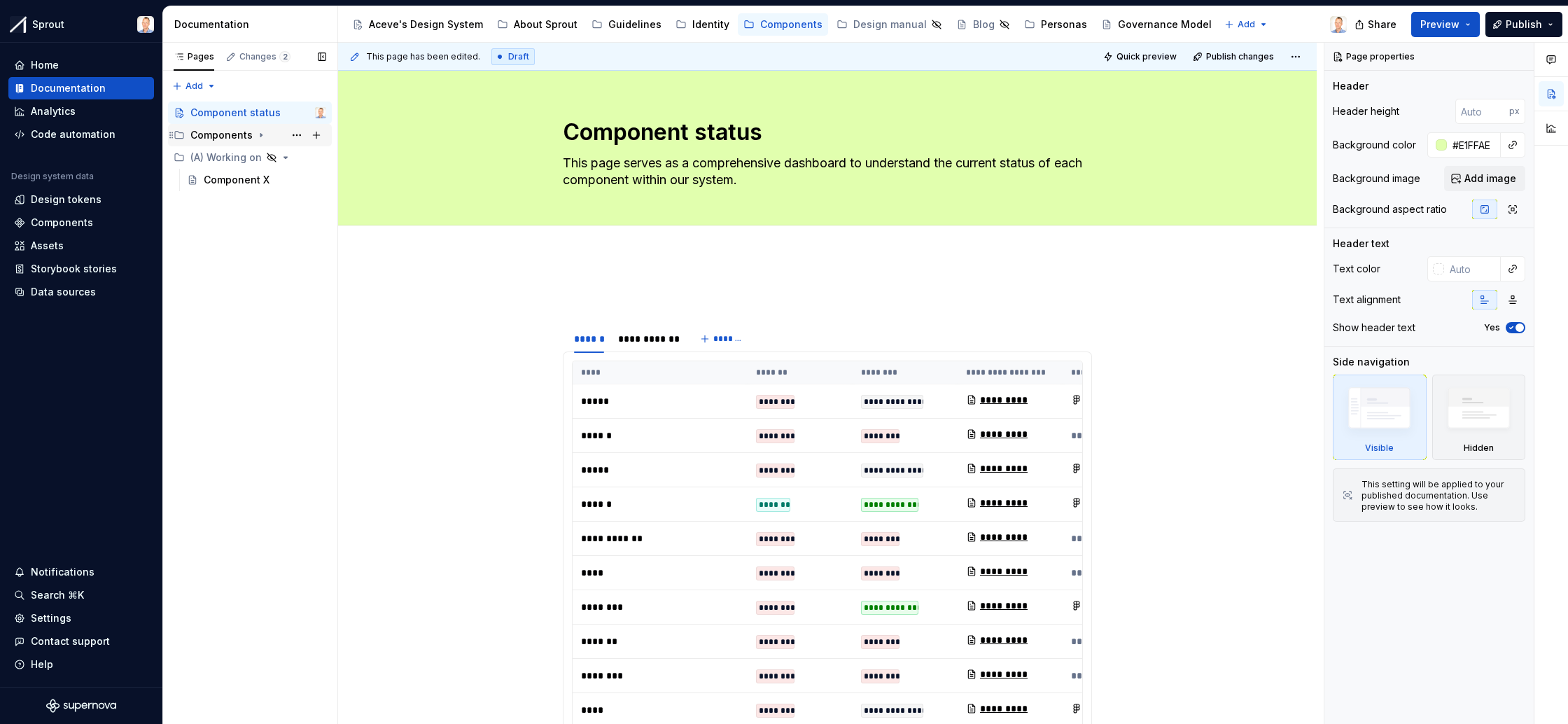
click at [257, 136] on icon "Page tree" at bounding box center [261, 135] width 12 height 12
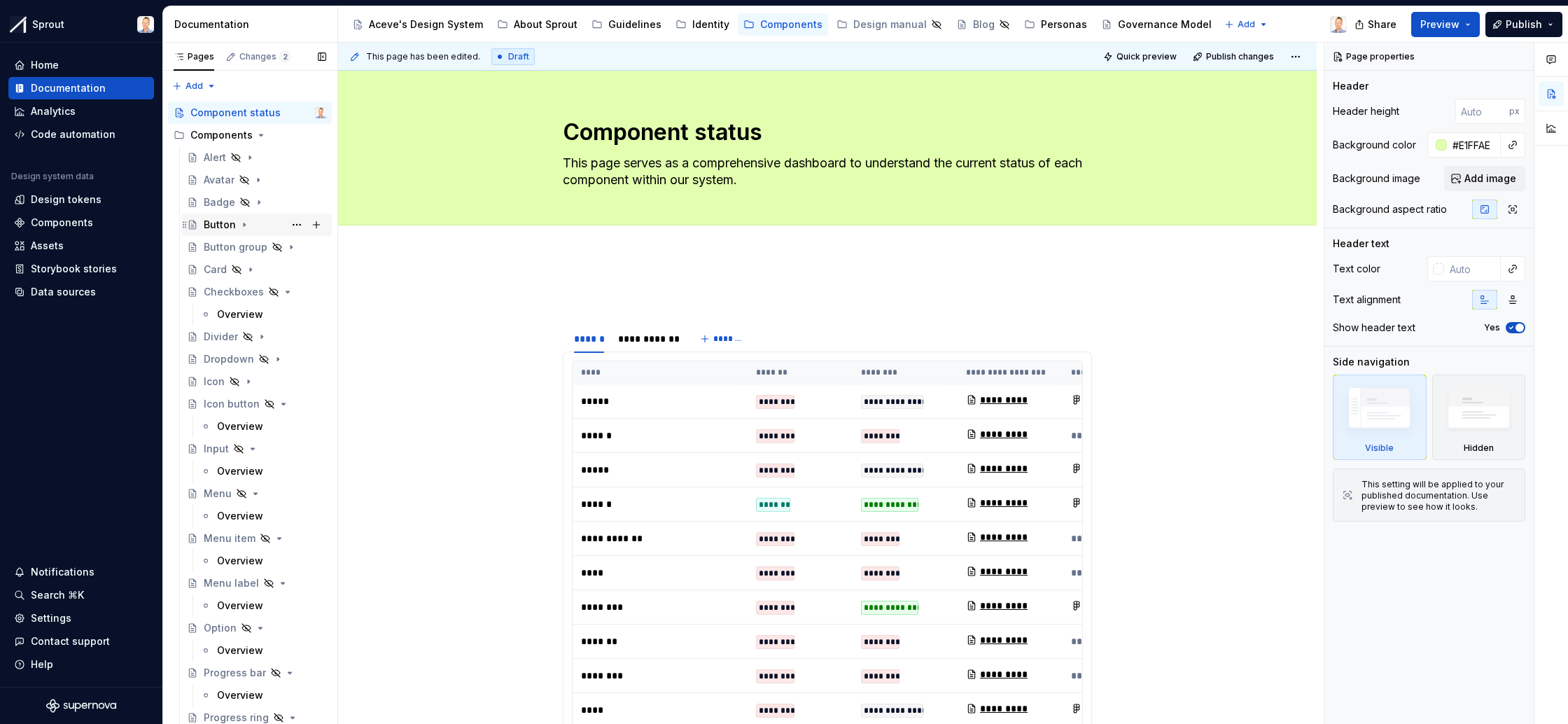
click at [226, 220] on div "Button" at bounding box center [220, 224] width 32 height 14
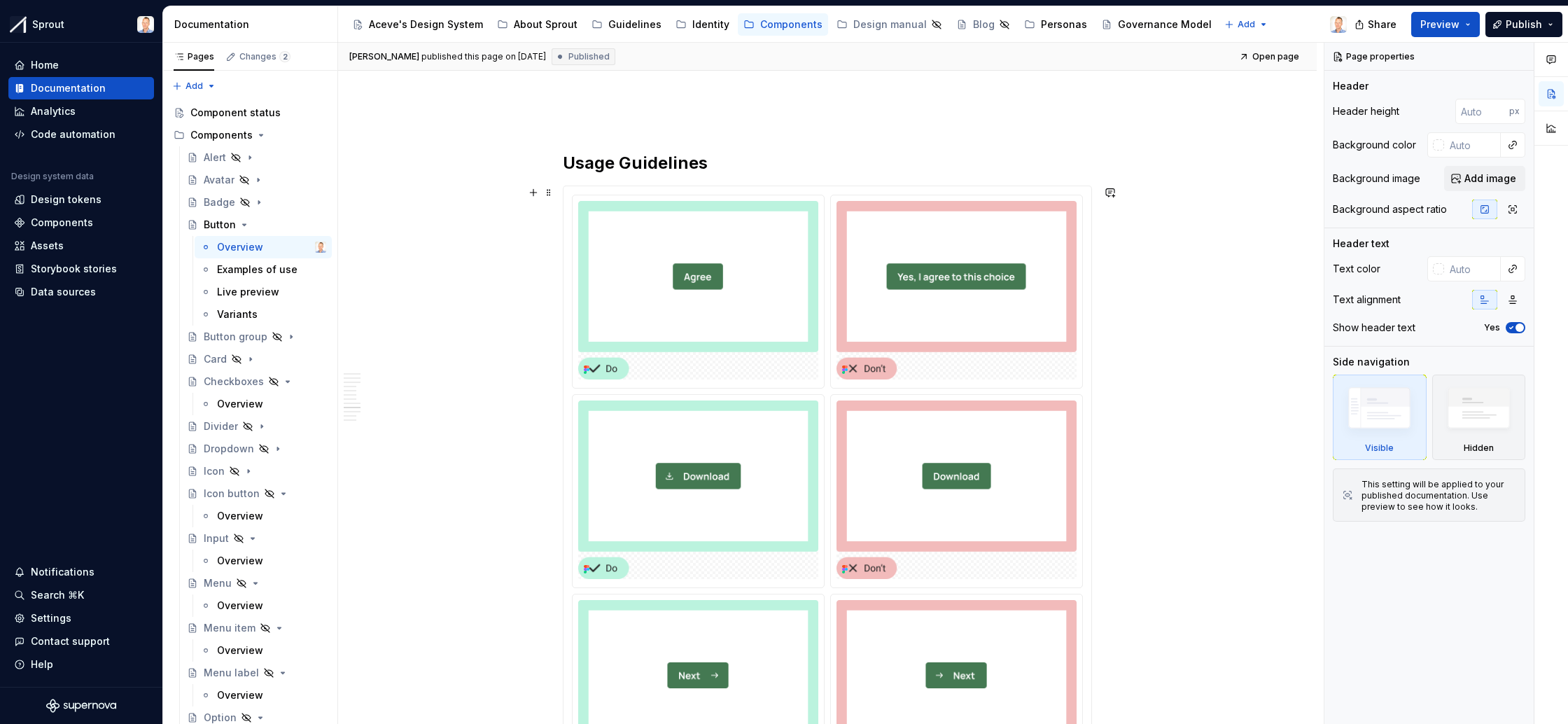
scroll to position [3183, 0]
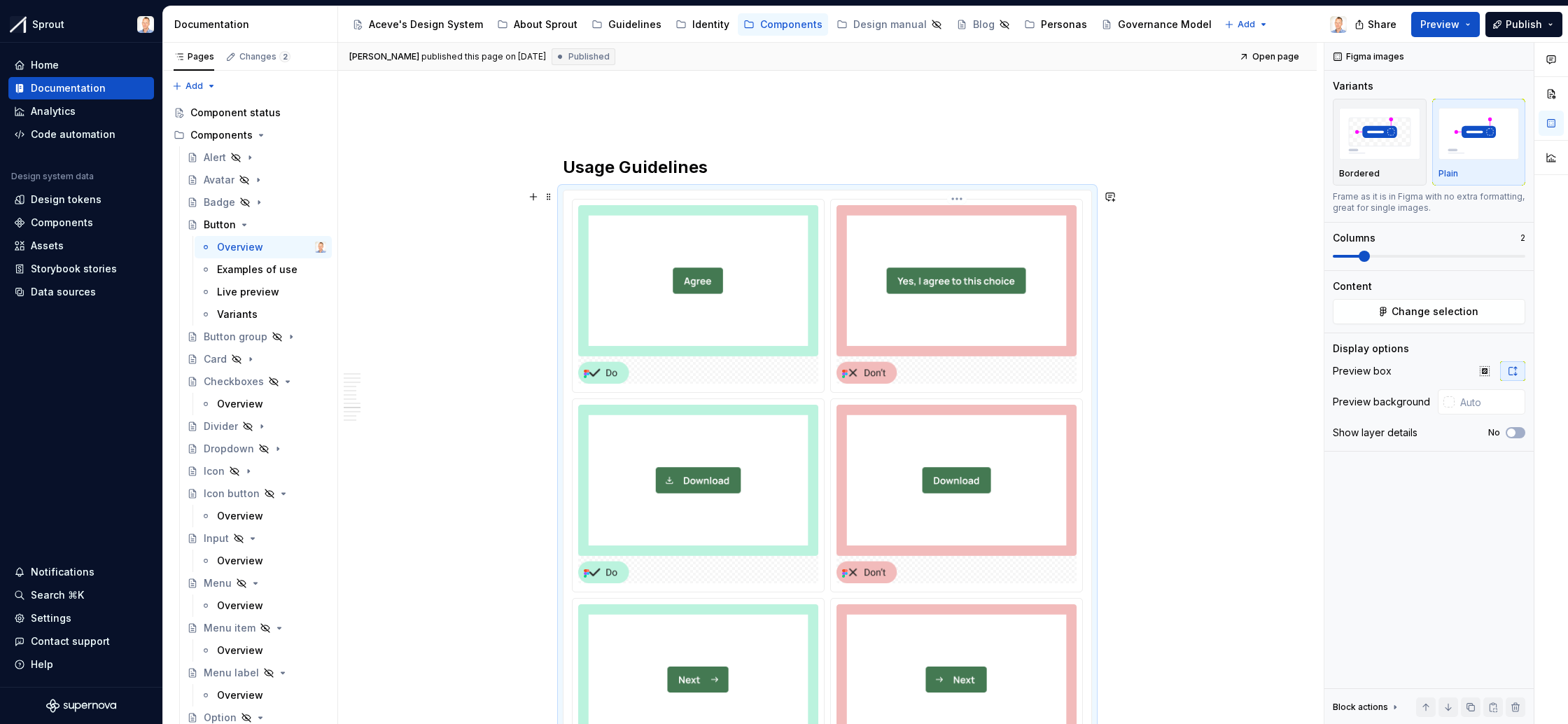
click at [938, 283] on img at bounding box center [957, 295] width 240 height 179
click at [1510, 432] on span "button" at bounding box center [1512, 432] width 8 height 8
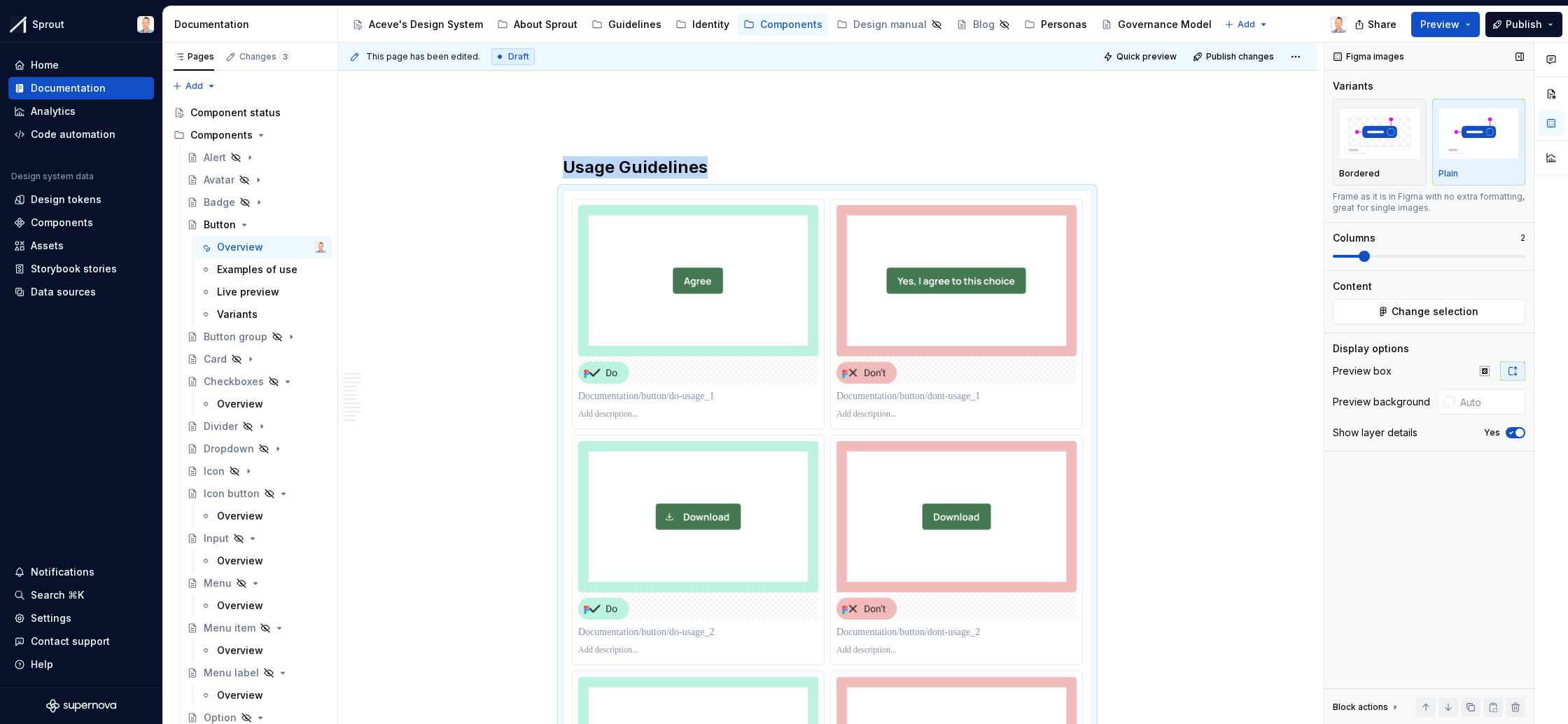
scroll to position [3330, 0]
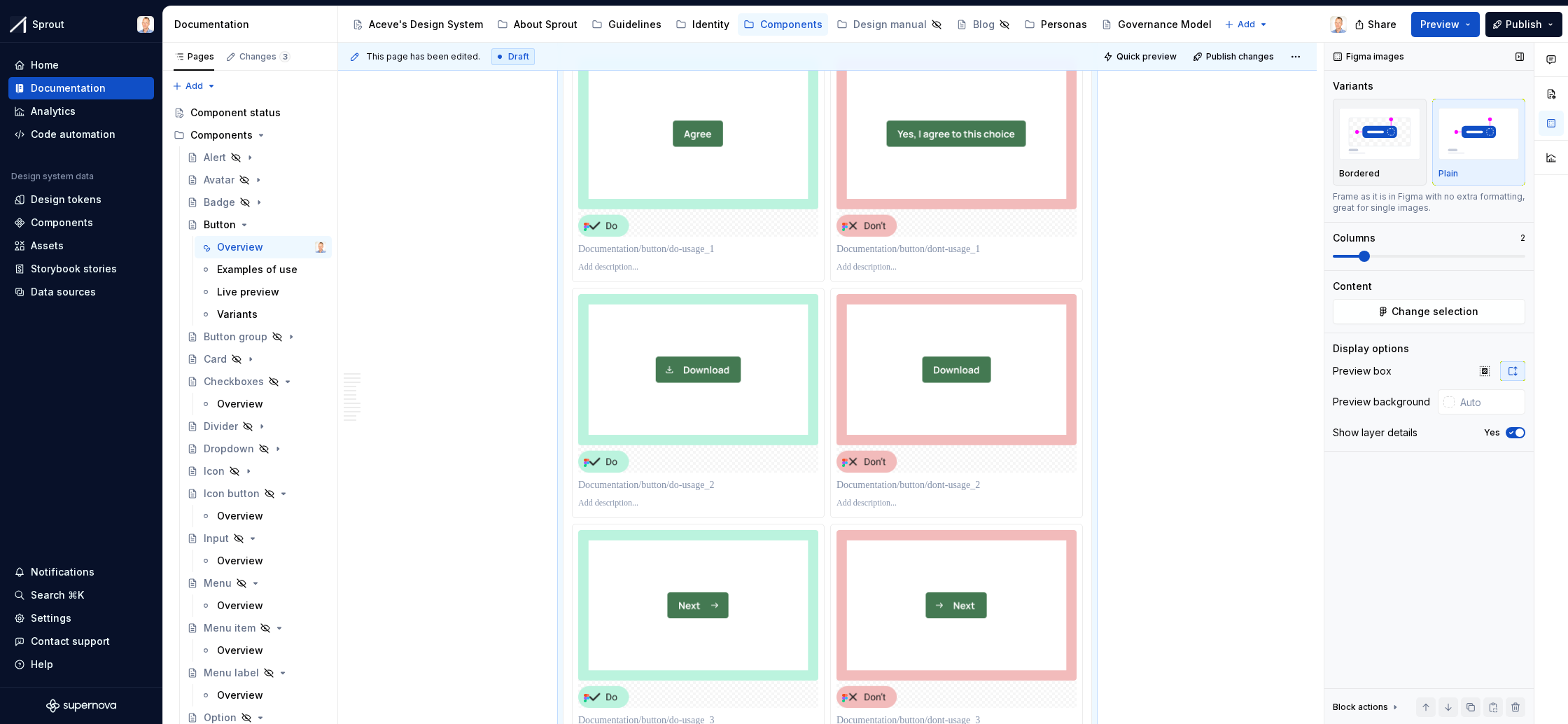
click at [1516, 432] on span "button" at bounding box center [1520, 432] width 8 height 8
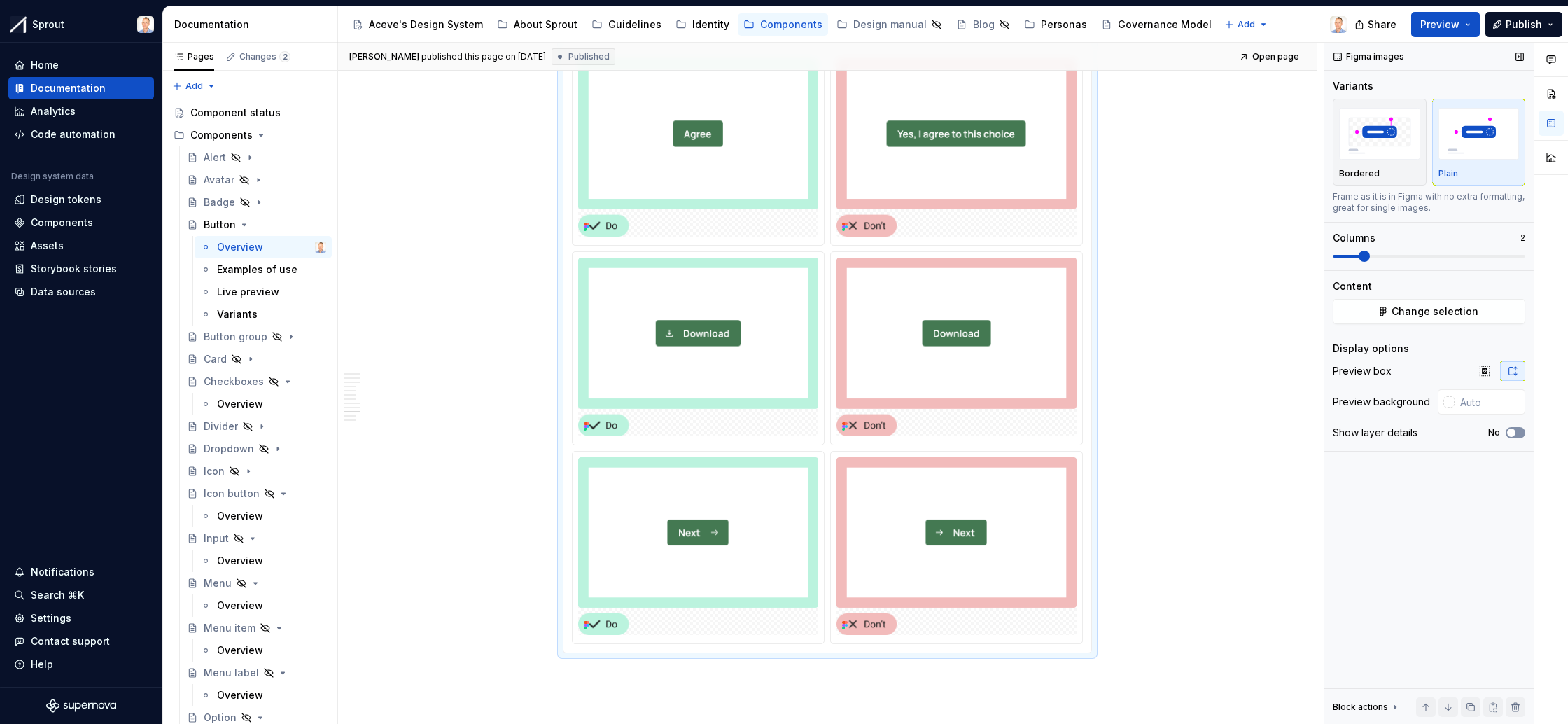
click at [1516, 432] on icon "button" at bounding box center [1512, 432] width 12 height 8
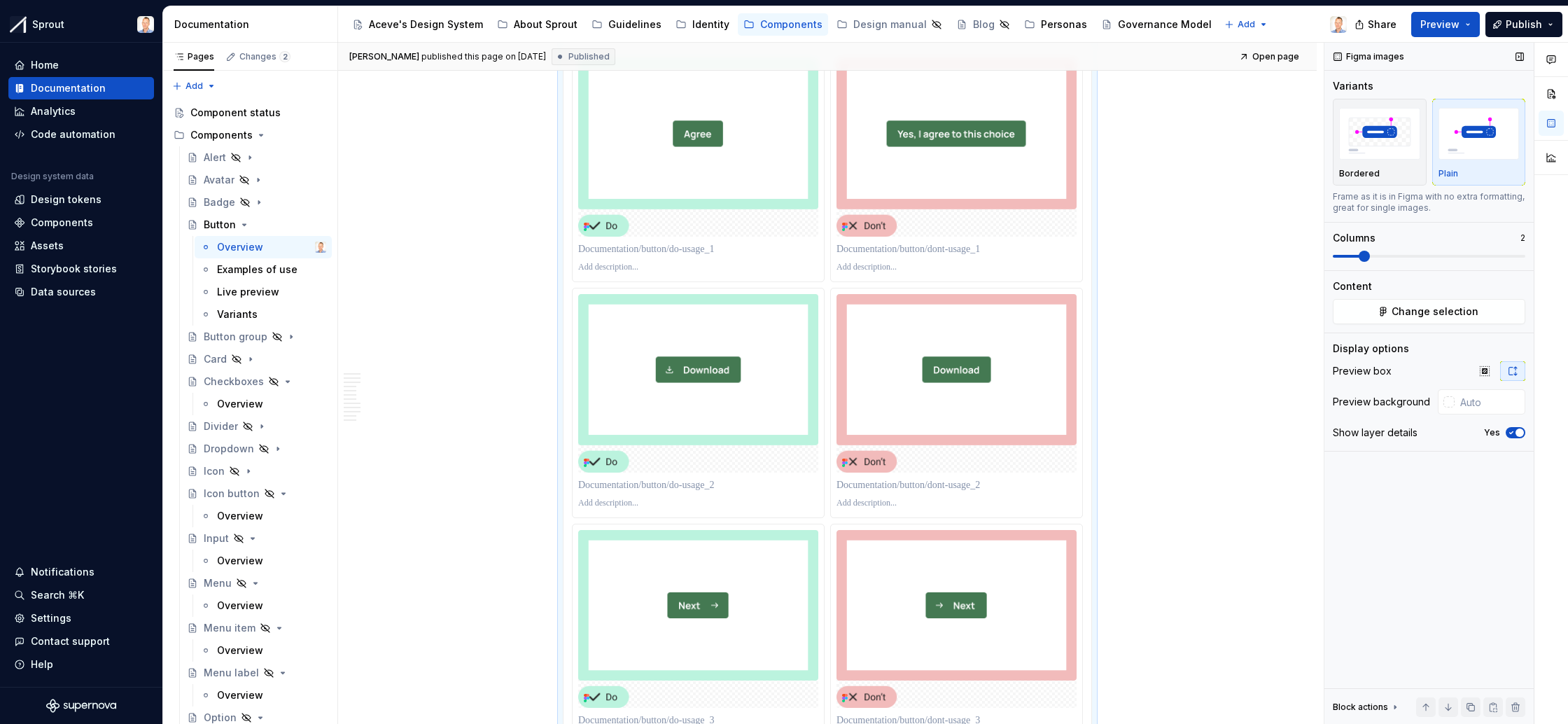
click at [1516, 432] on span "button" at bounding box center [1520, 432] width 8 height 8
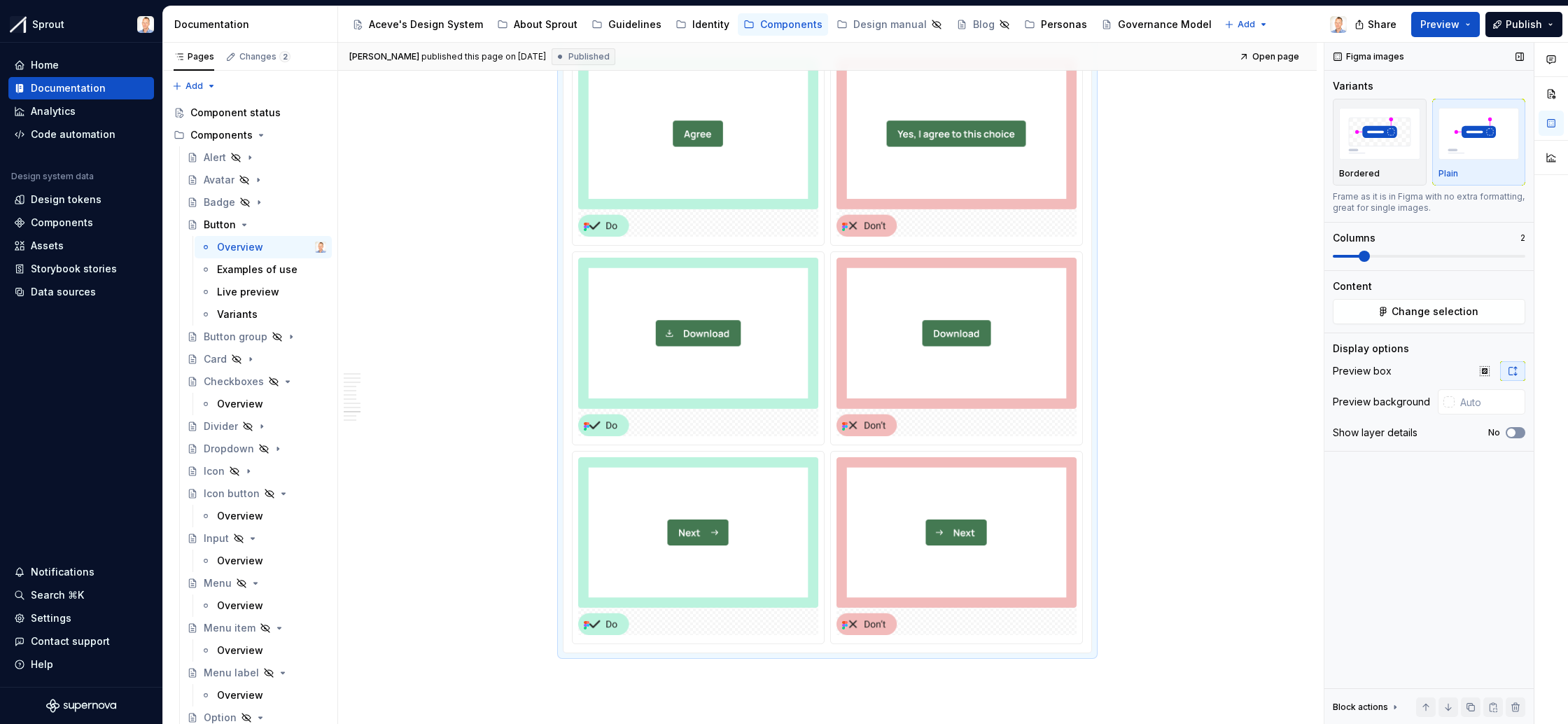
click at [1516, 432] on icon "button" at bounding box center [1512, 432] width 12 height 8
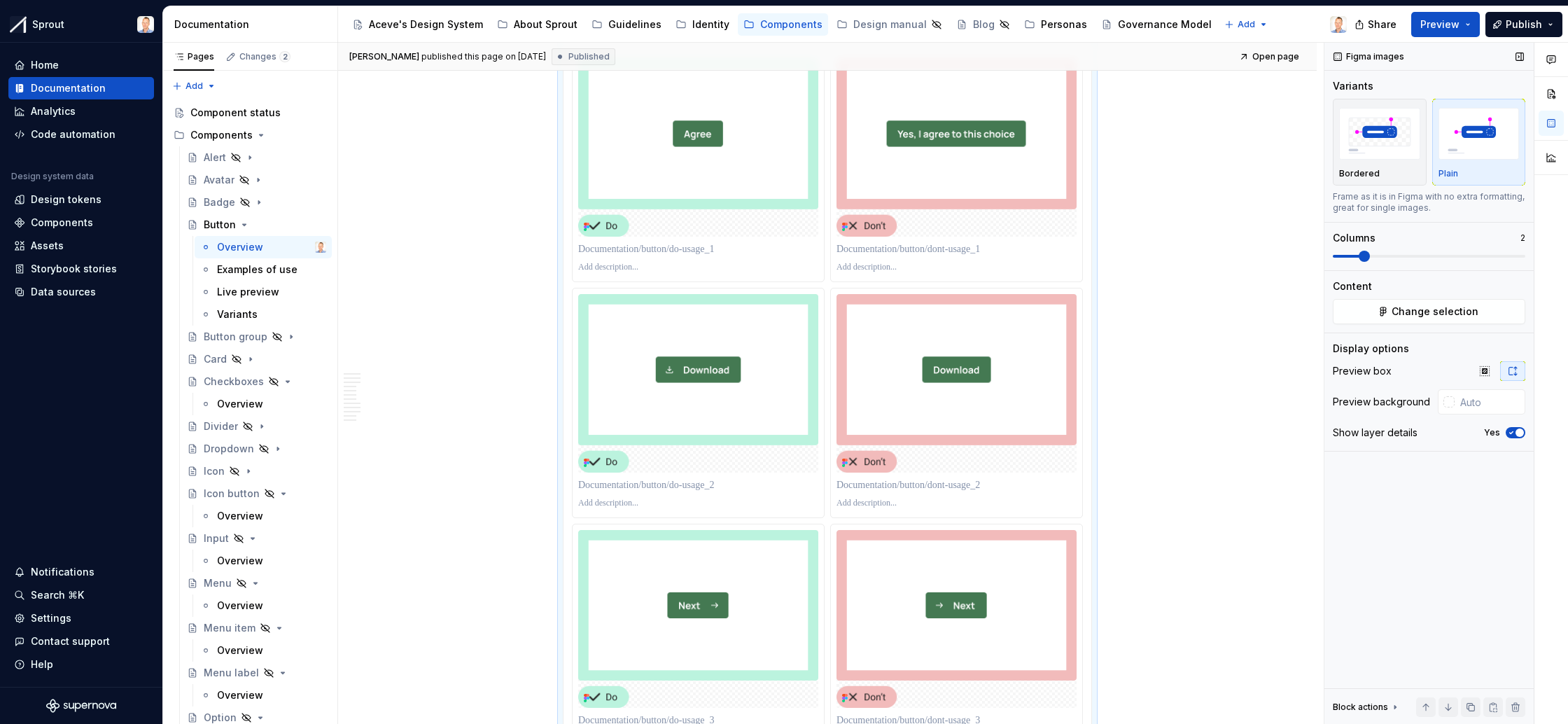
click at [1516, 432] on span "button" at bounding box center [1520, 432] width 8 height 8
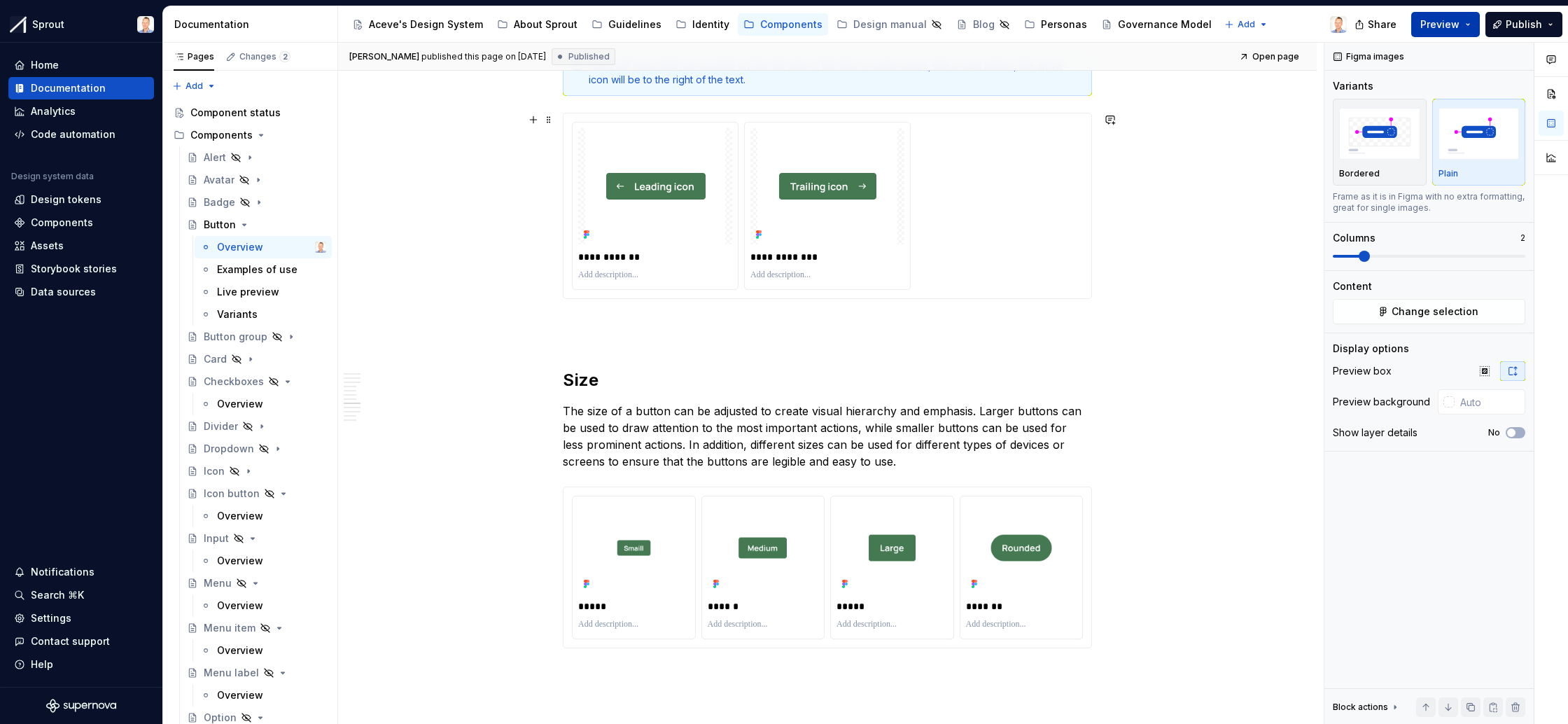
scroll to position [2580, 0]
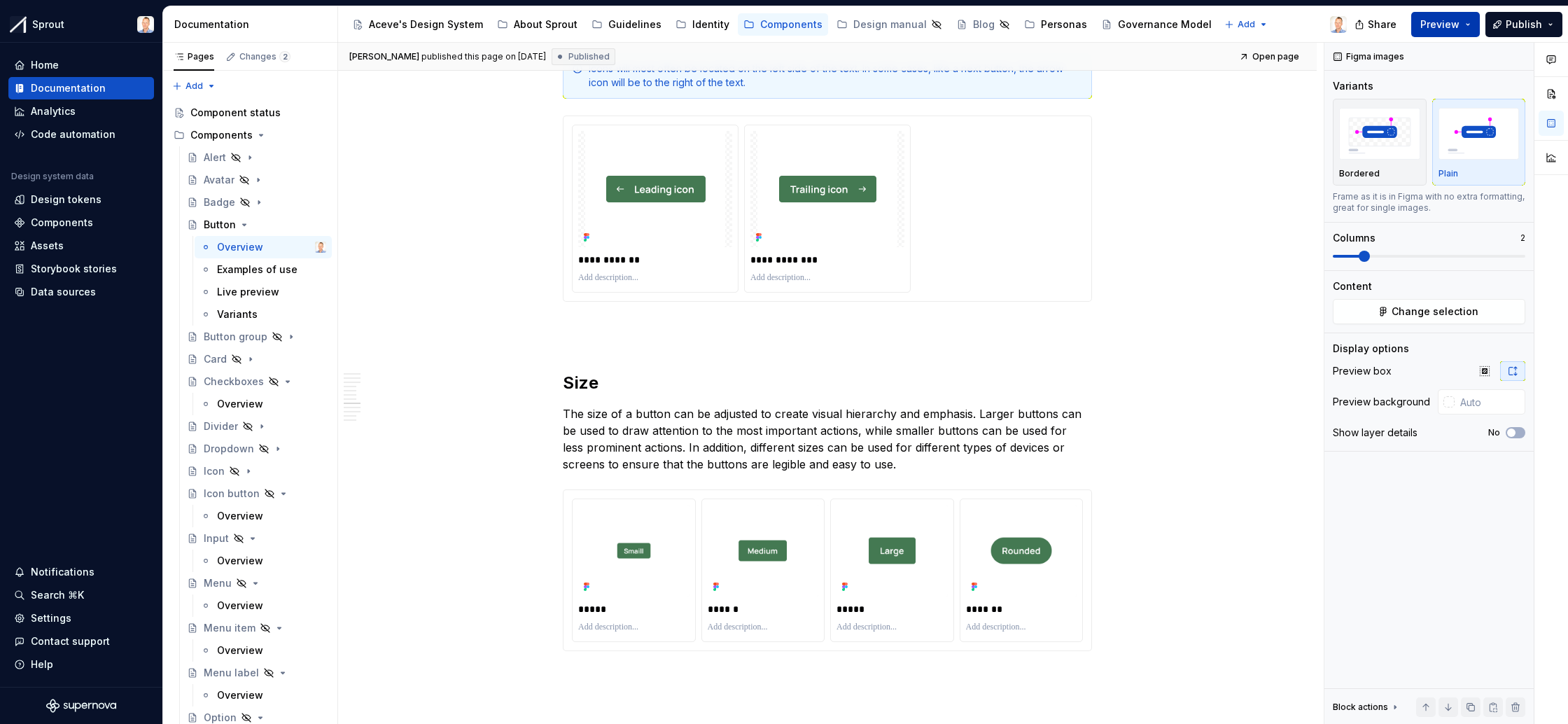
click at [1476, 25] on button "Preview" at bounding box center [1445, 24] width 69 height 25
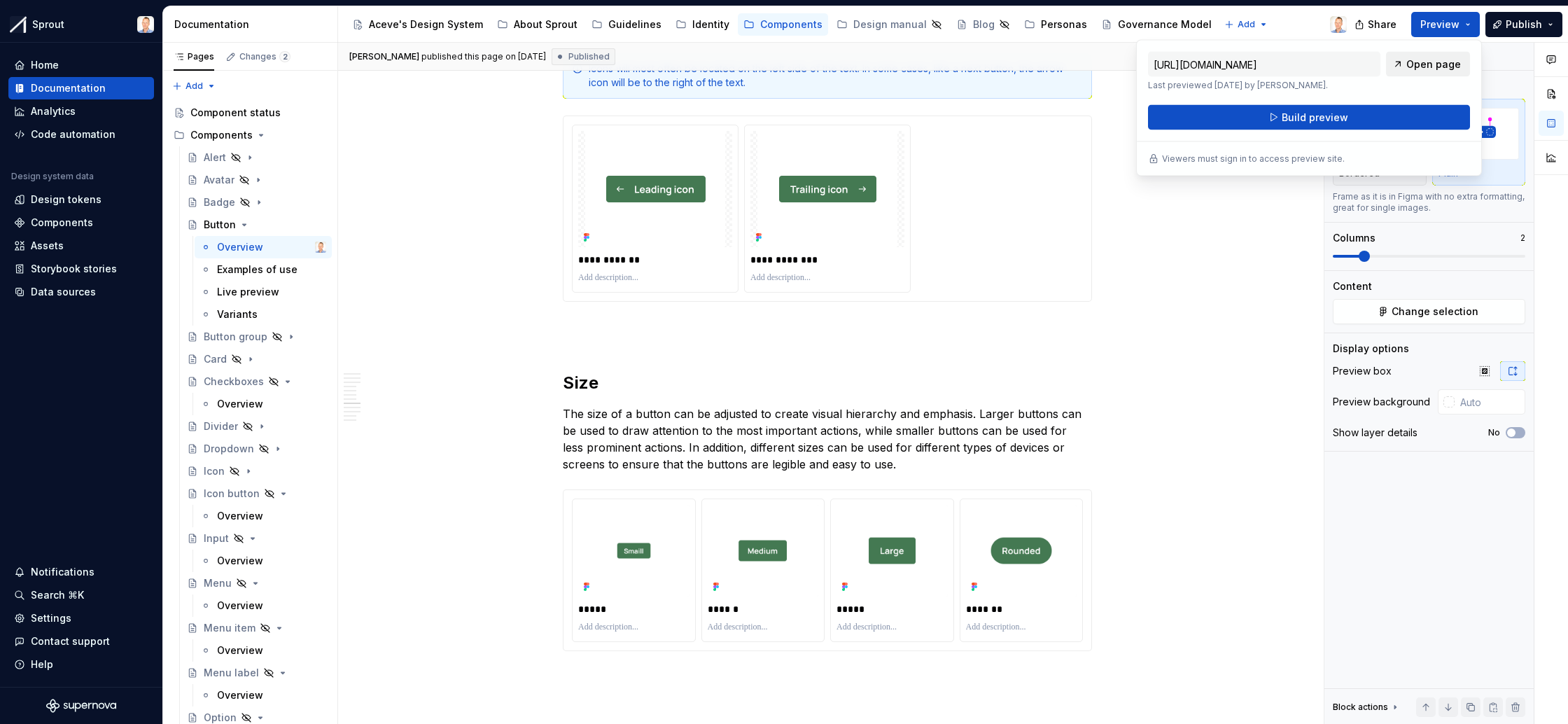
click at [1435, 66] on span "Open page" at bounding box center [1434, 64] width 55 height 14
click at [266, 380] on icon "Page tree" at bounding box center [265, 382] width 12 height 12
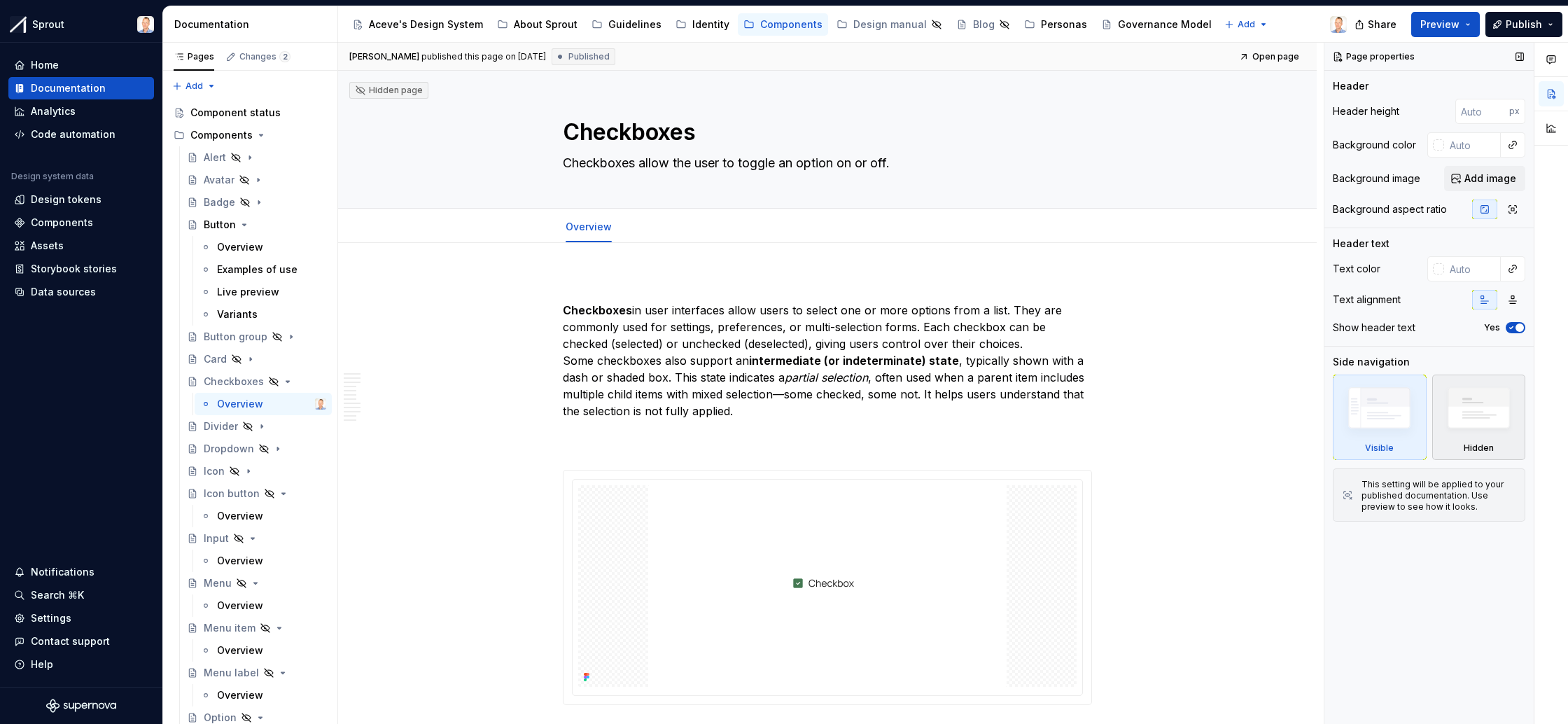
click at [1471, 417] on img at bounding box center [1479, 412] width 80 height 61
type textarea "*"
